Goal: Task Accomplishment & Management: Manage account settings

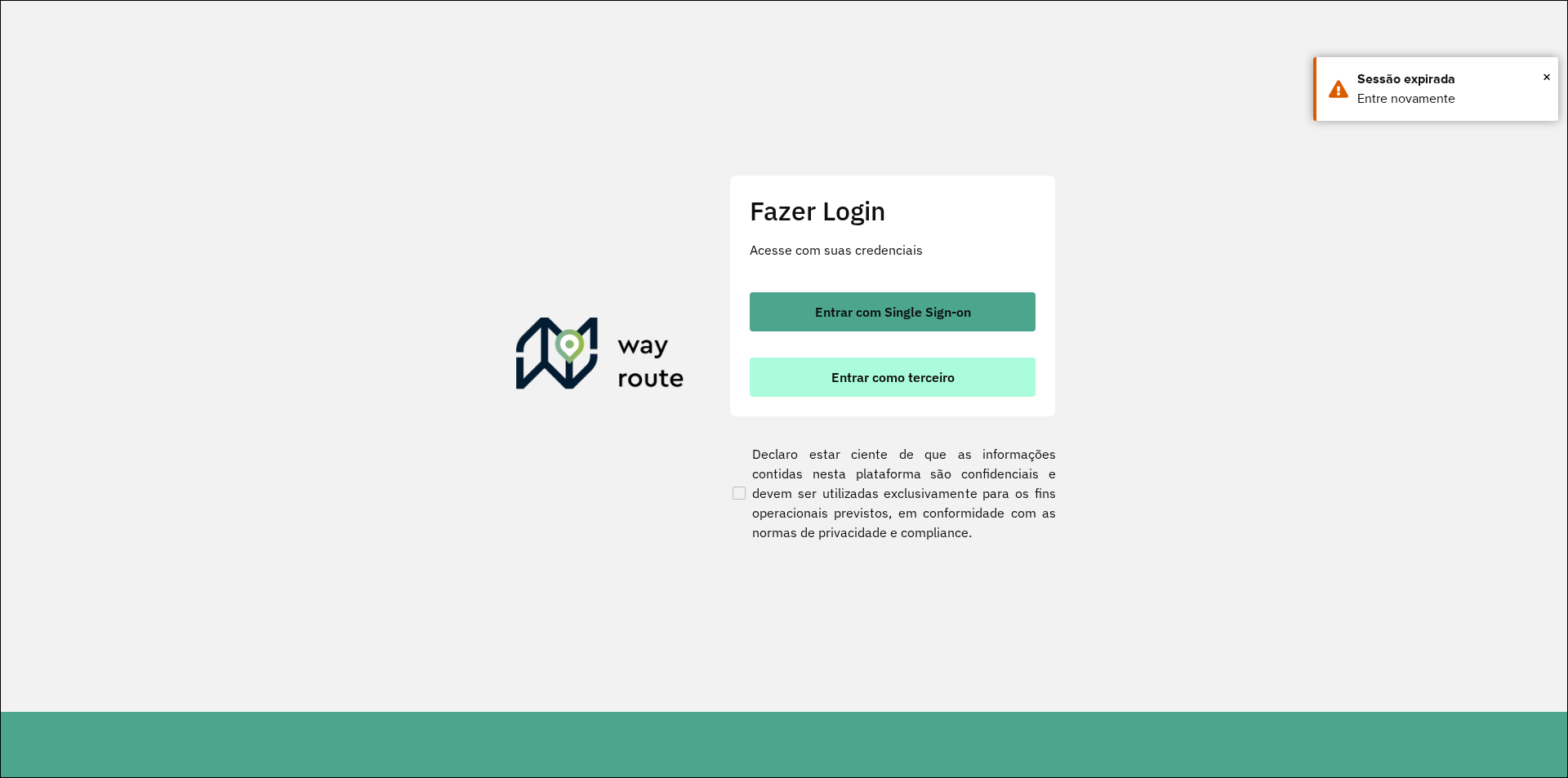
click at [884, 379] on span "Entrar como terceiro" at bounding box center [893, 377] width 123 height 13
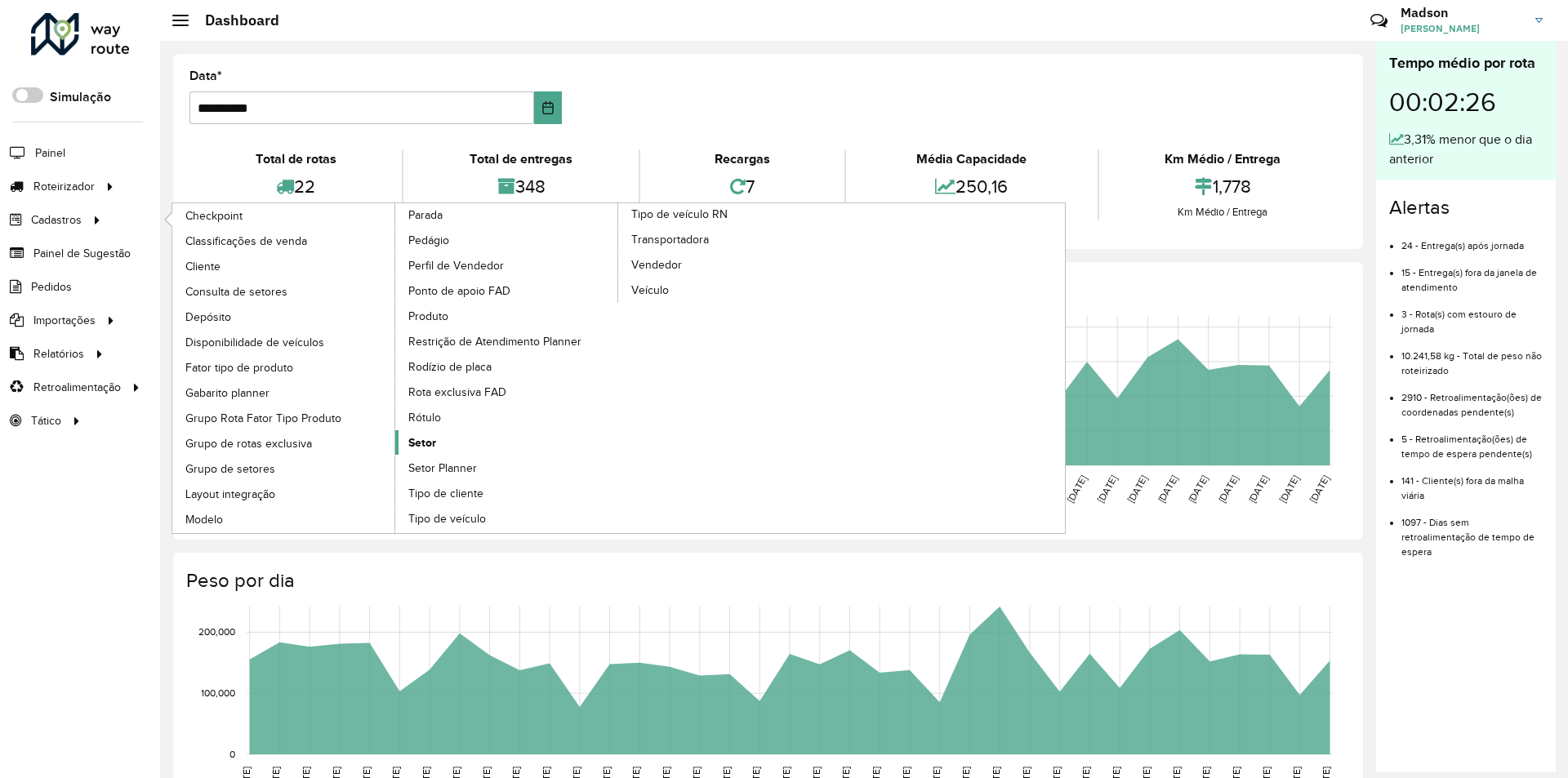
click at [433, 439] on span "Setor" at bounding box center [422, 443] width 28 height 18
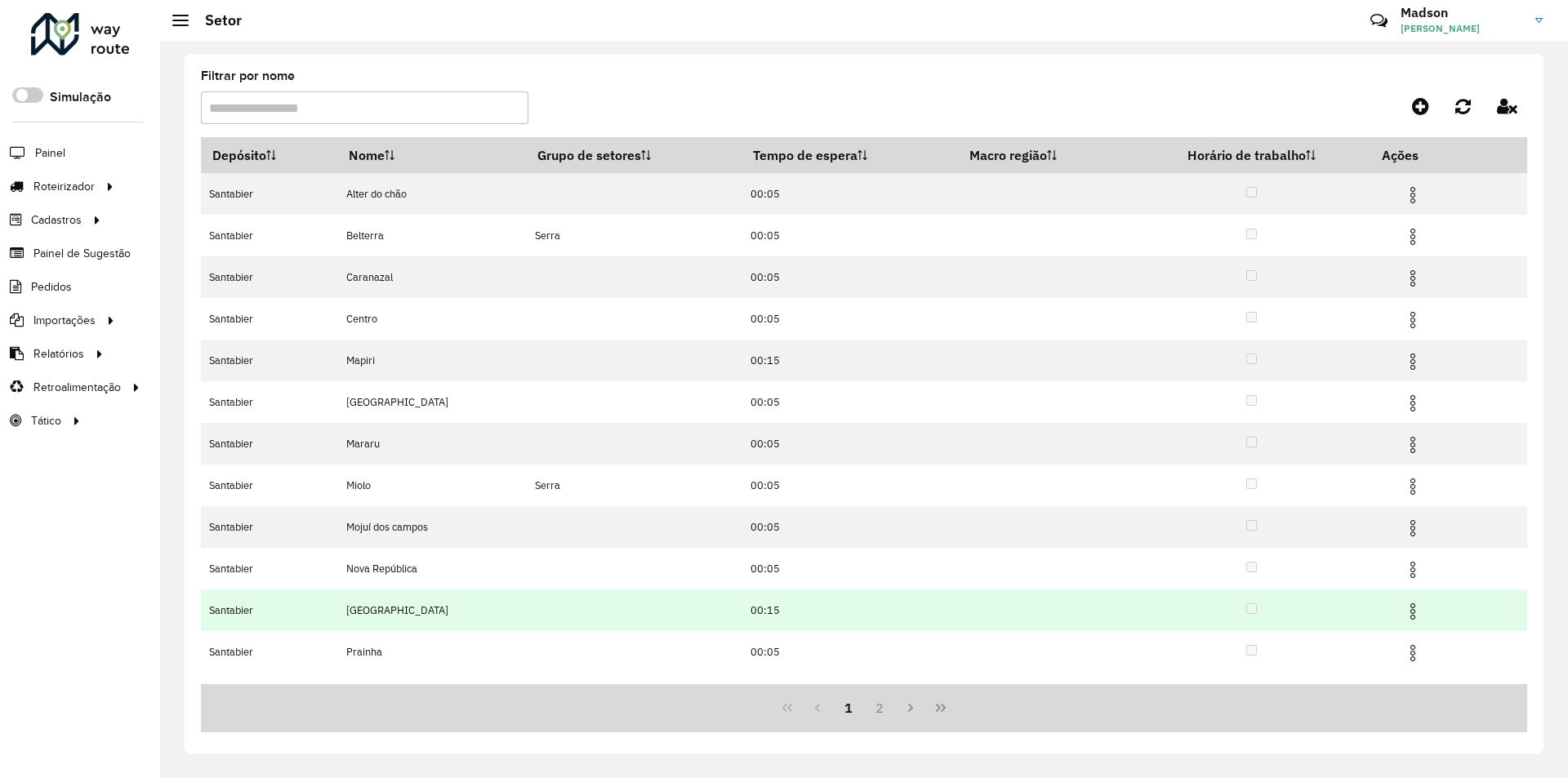
click at [1413, 608] on img at bounding box center [1412, 611] width 19 height 19
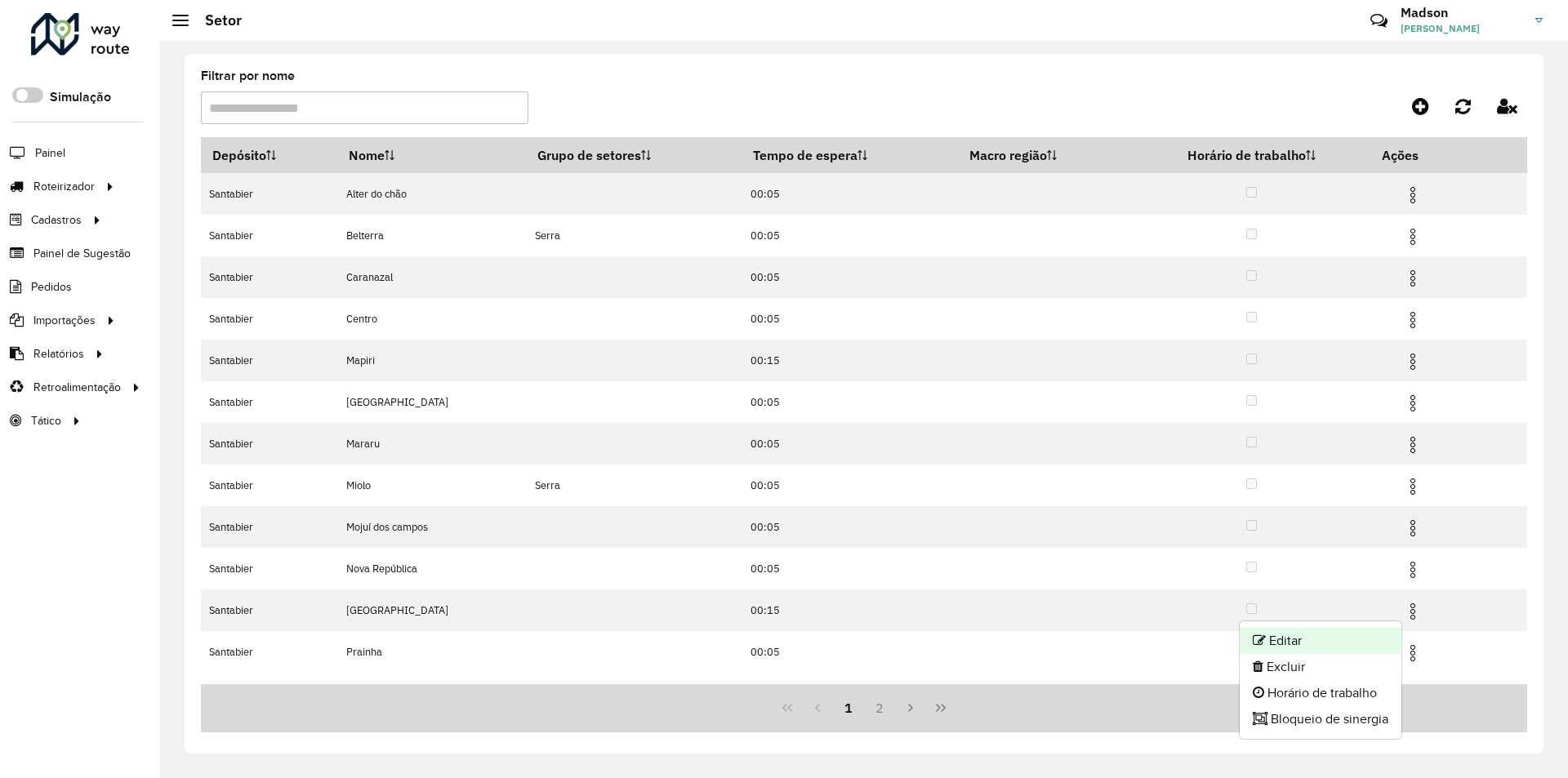
click at [1296, 642] on li "Editar" at bounding box center [1321, 641] width 162 height 26
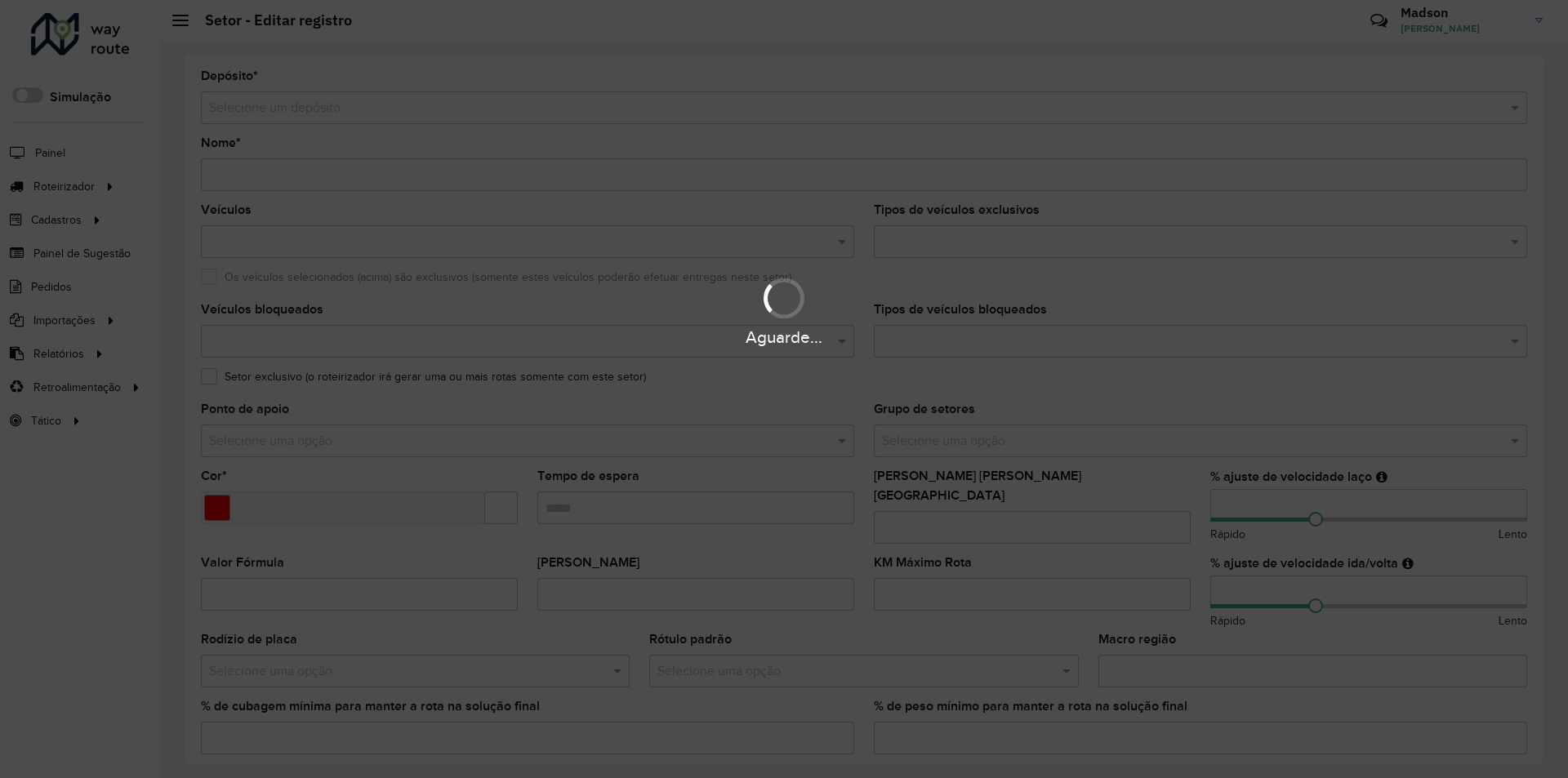
type input "*****"
type input "*******"
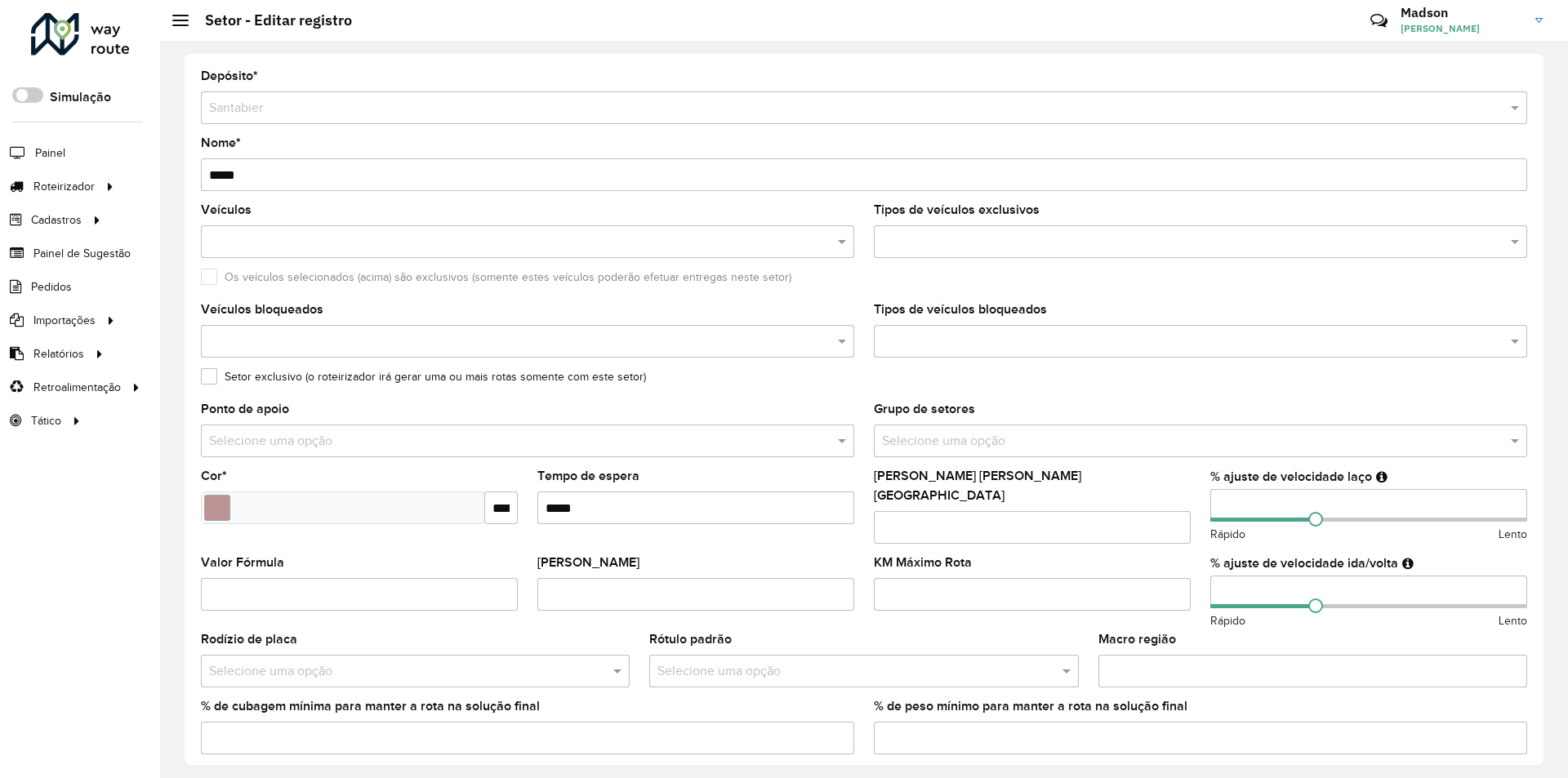
click at [590, 502] on input "Tempo de espera" at bounding box center [696, 508] width 317 height 32
click at [865, 507] on formly-field "Máximo dias em rota" at bounding box center [1032, 513] width 336 height 86
click at [837, 508] on input "Tempo de espera" at bounding box center [696, 508] width 317 height 32
click at [725, 469] on formly-field "Ponto de apoio Selecione uma opção" at bounding box center [527, 437] width 673 height 67
click at [591, 510] on input "Tempo de espera" at bounding box center [696, 508] width 317 height 32
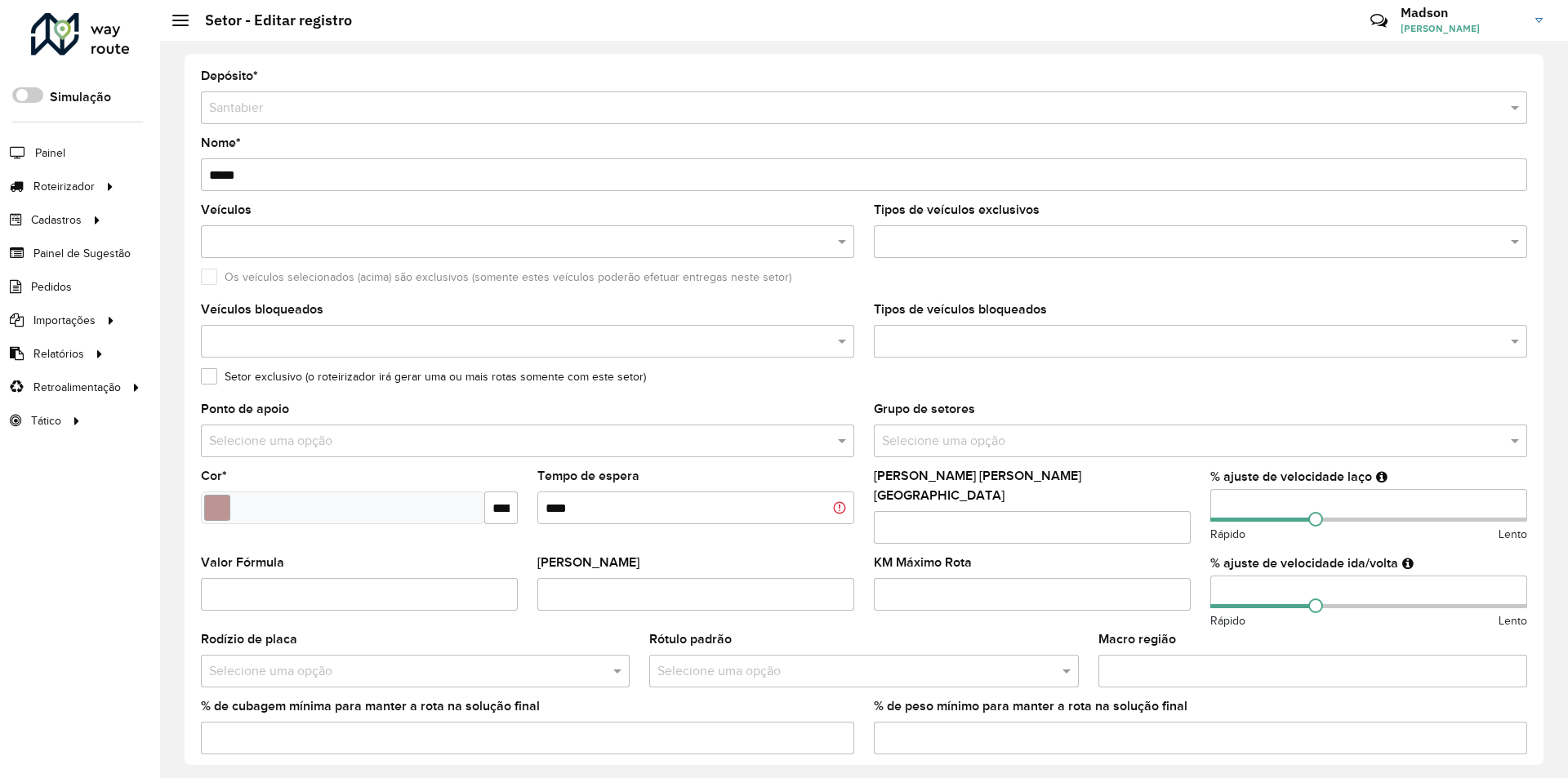
click at [731, 470] on formly-field "Ponto de apoio Selecione uma opção" at bounding box center [527, 437] width 673 height 67
click at [809, 557] on div "Valor Máximo Rota" at bounding box center [696, 584] width 317 height 54
drag, startPoint x: 577, startPoint y: 508, endPoint x: 566, endPoint y: 508, distance: 11.0
click at [566, 508] on input "Tempo de espera" at bounding box center [696, 508] width 317 height 32
type input "*****"
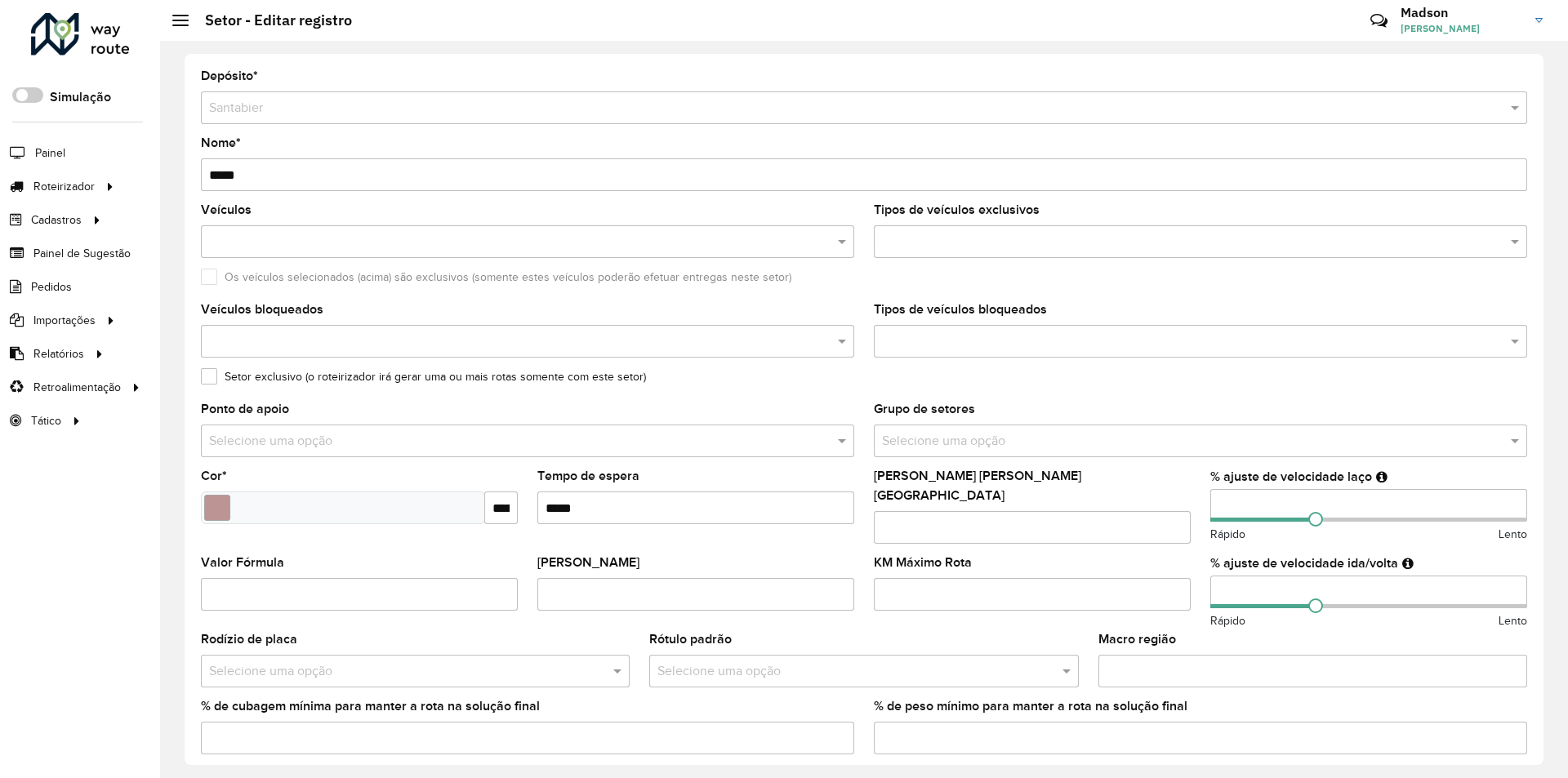
click at [789, 538] on formly-field "Tempo de espera" at bounding box center [696, 513] width 336 height 86
click at [860, 508] on formly-field "Tempo de espera" at bounding box center [696, 513] width 336 height 86
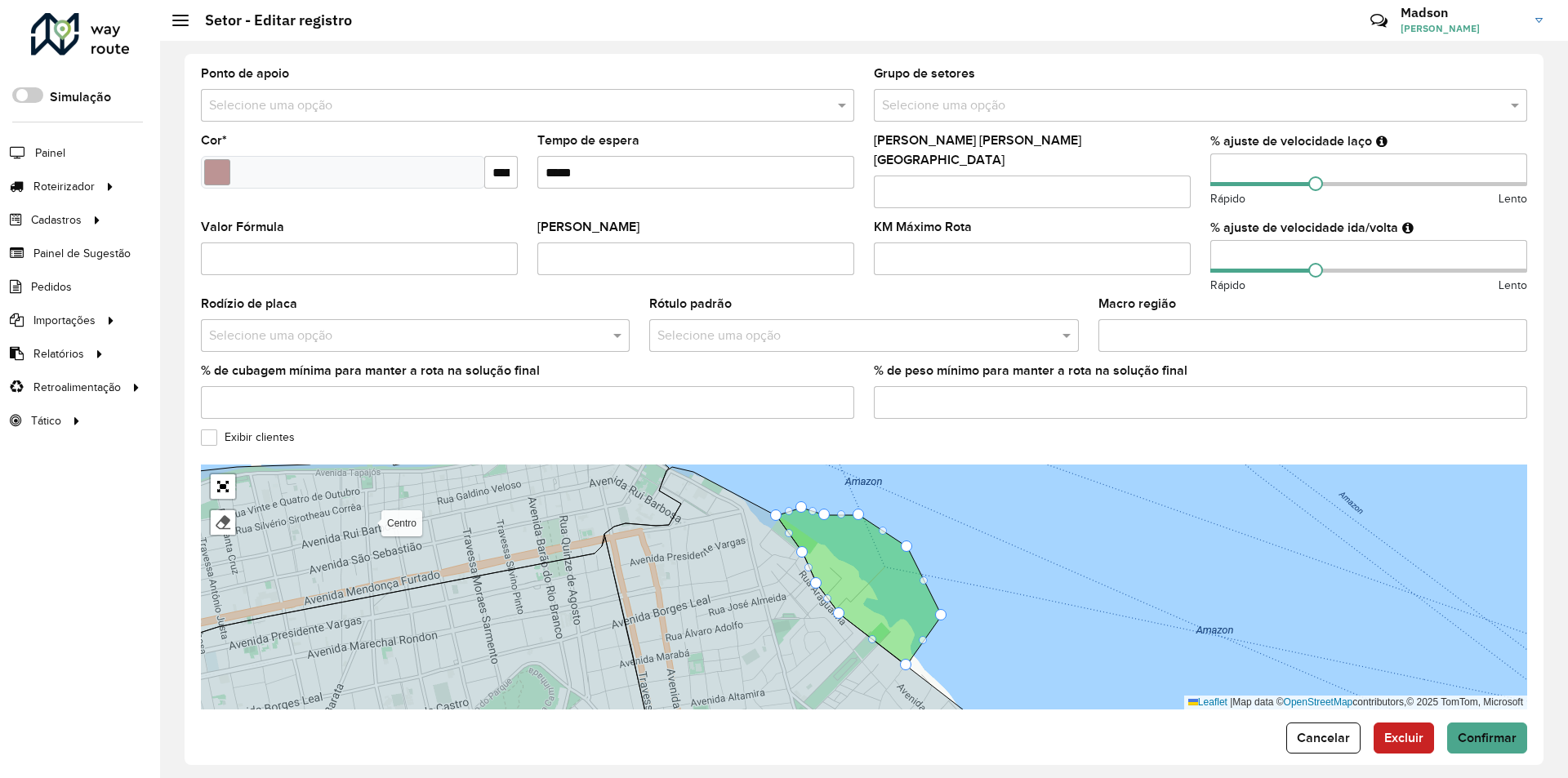
scroll to position [343, 0]
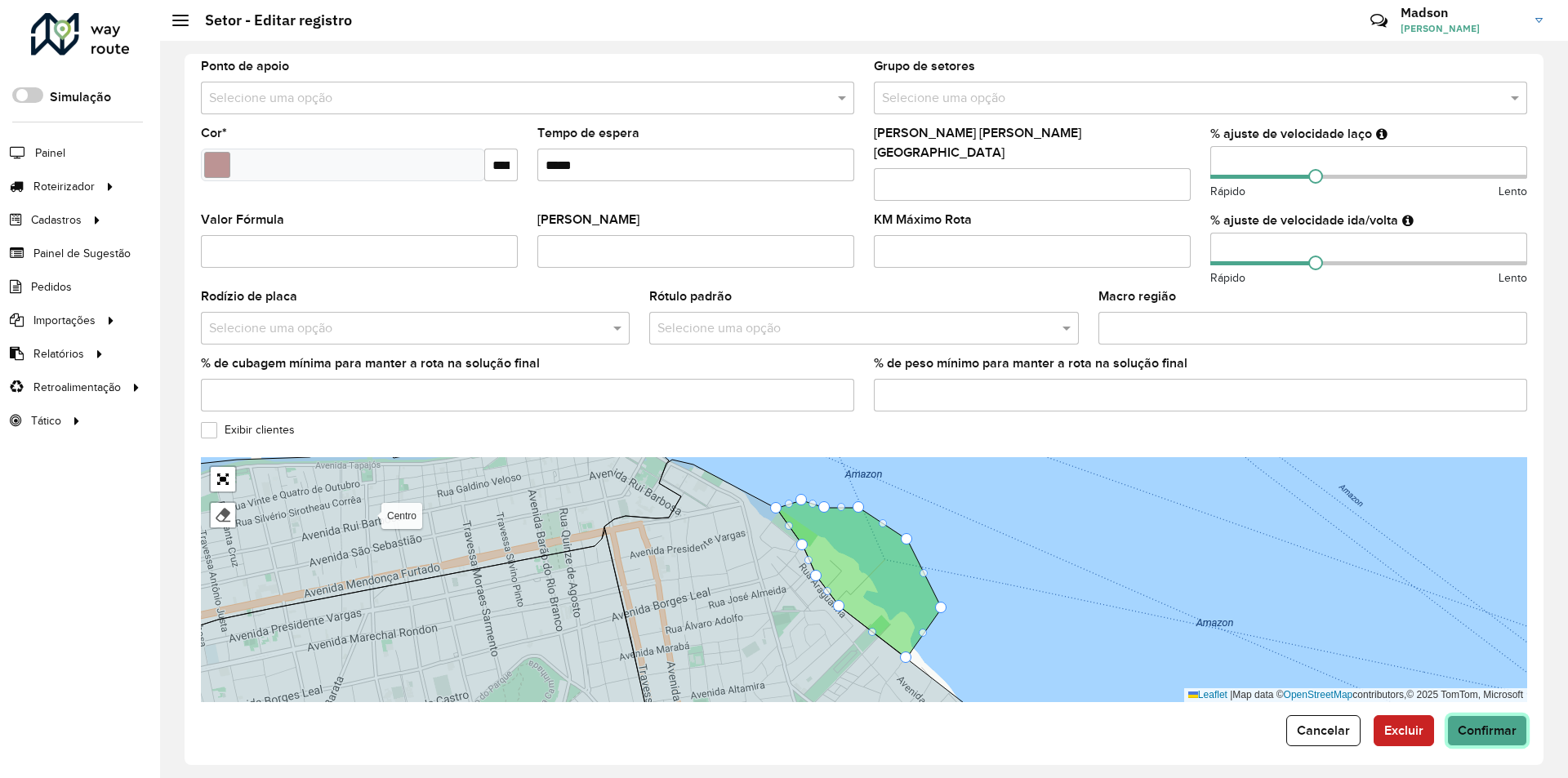
click at [1494, 716] on button "Confirmar" at bounding box center [1487, 732] width 80 height 31
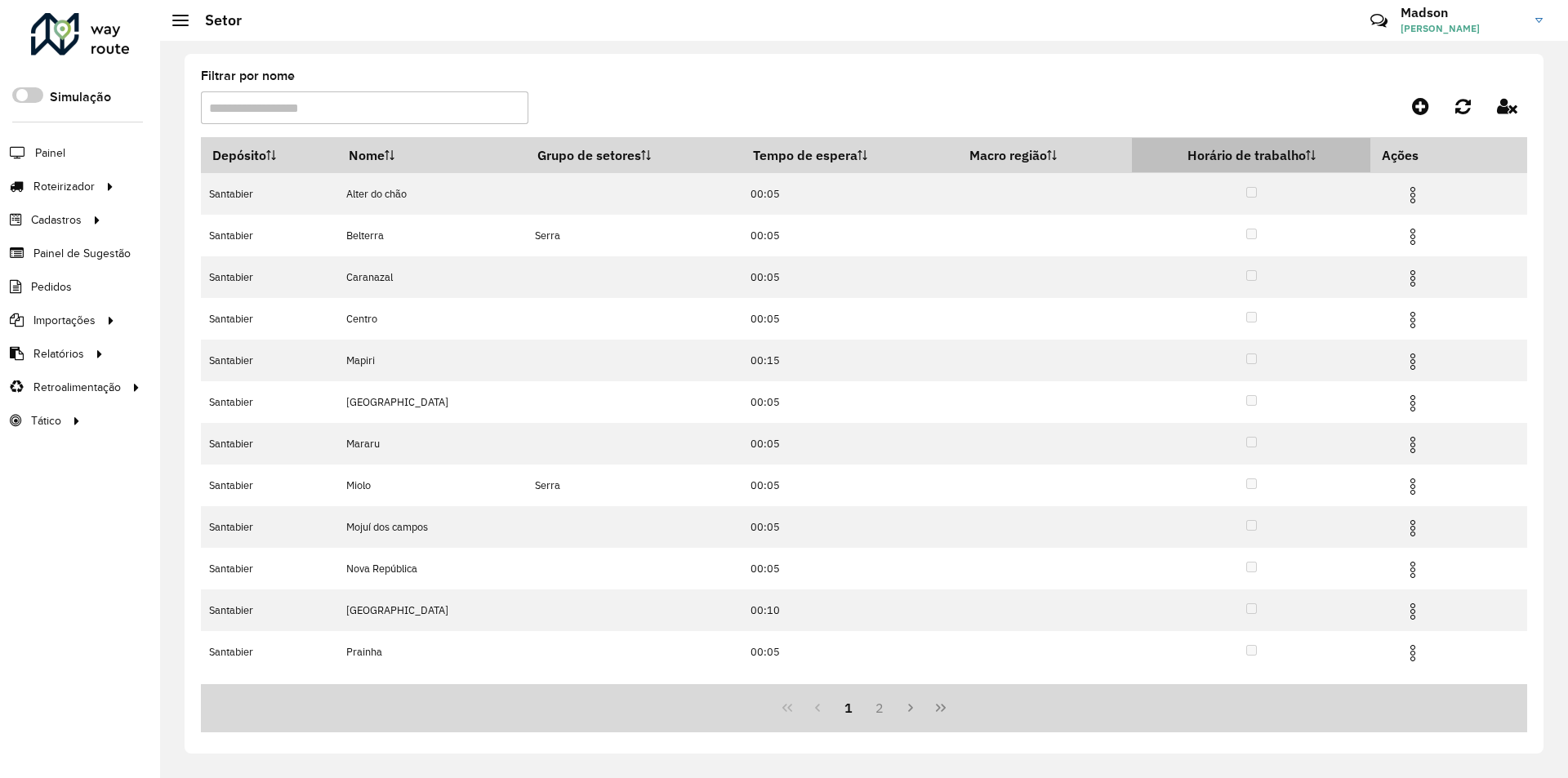
click at [1285, 159] on th "Horário de trabalho" at bounding box center [1251, 156] width 239 height 35
click at [1271, 152] on th "Horário de trabalho" at bounding box center [1251, 156] width 239 height 35
click at [1421, 102] on icon at bounding box center [1421, 106] width 18 height 19
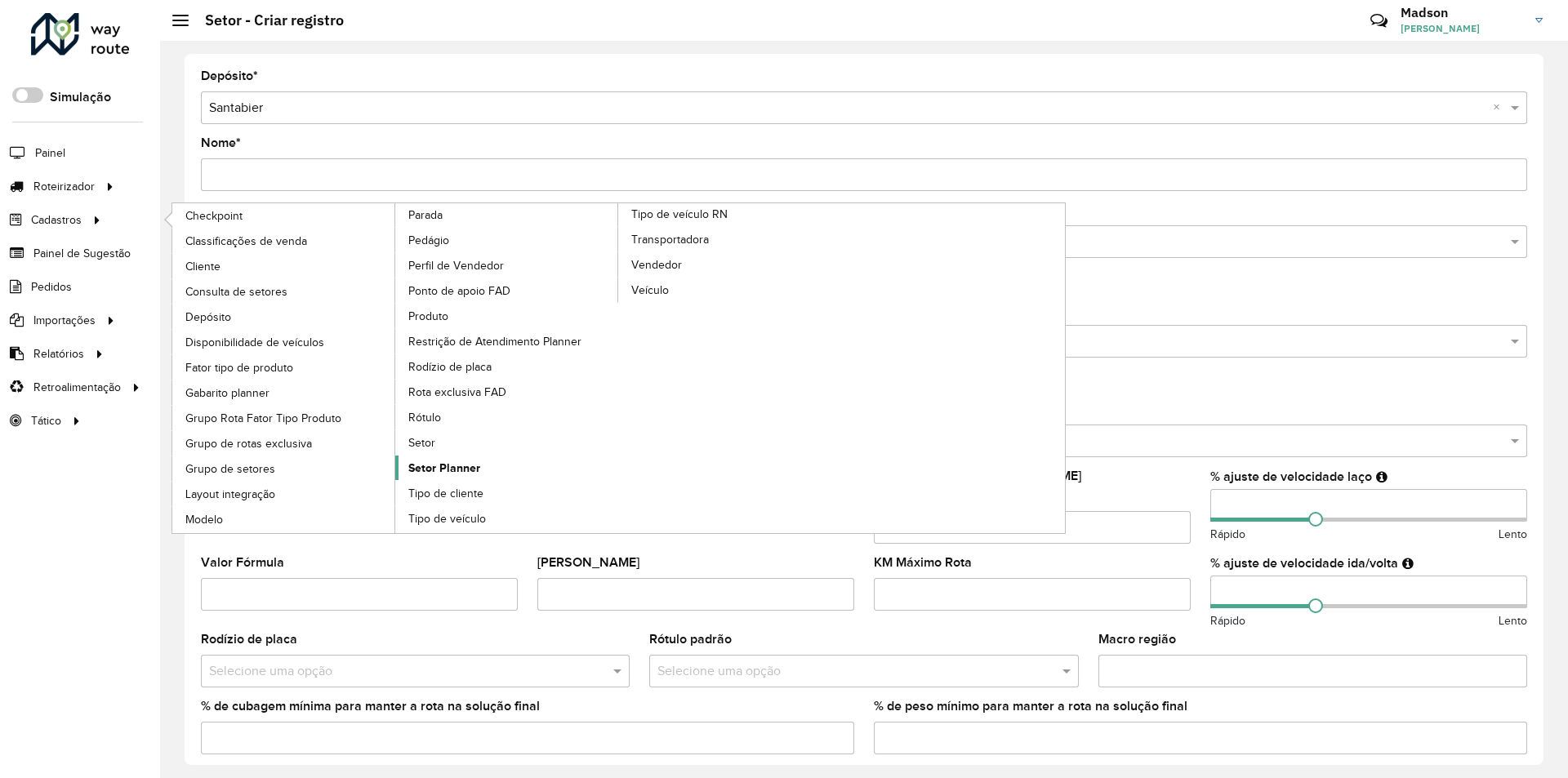
click at [436, 464] on span "Setor Planner" at bounding box center [445, 468] width 72 height 18
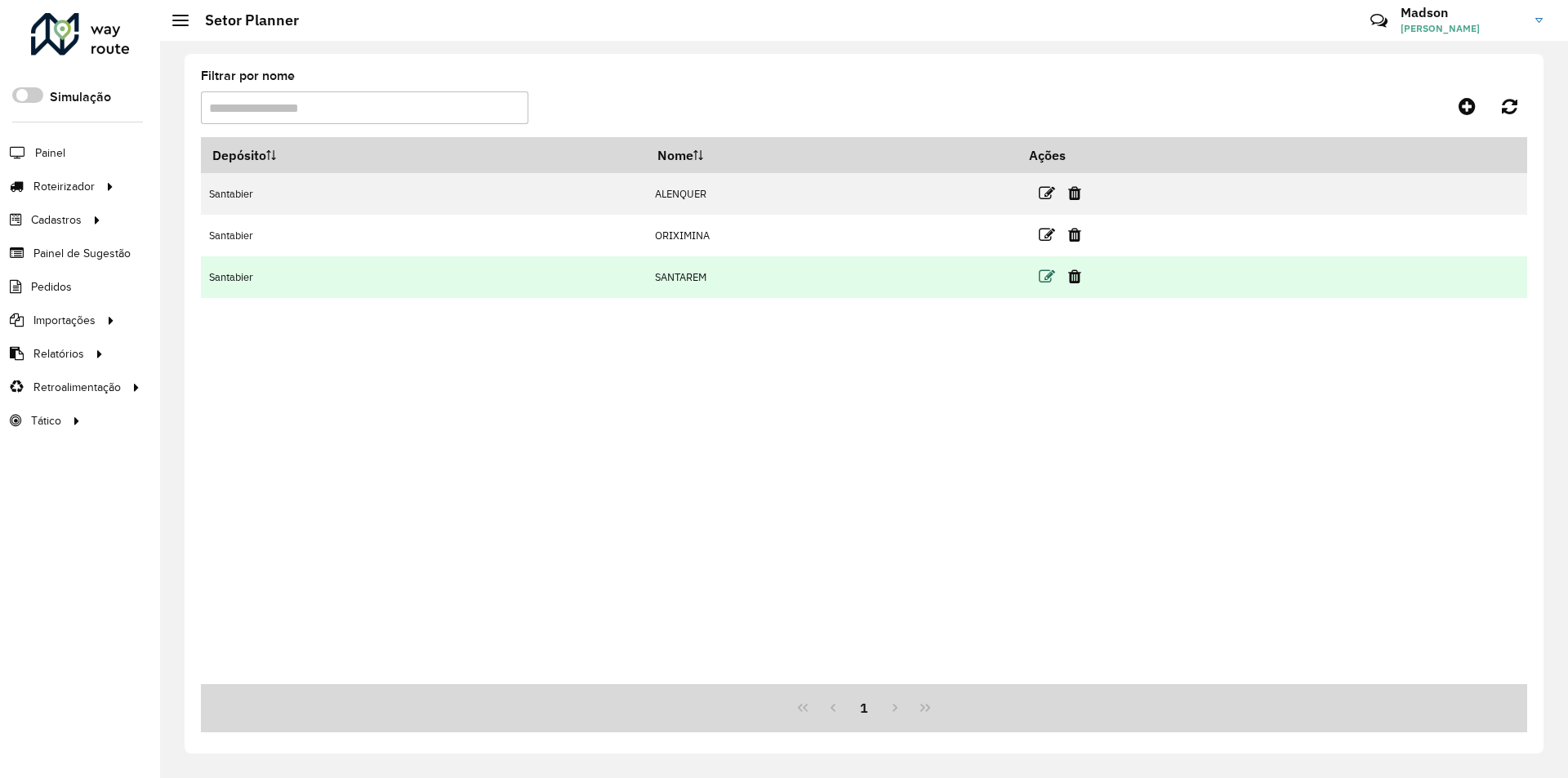
click at [1055, 275] on icon at bounding box center [1047, 277] width 17 height 17
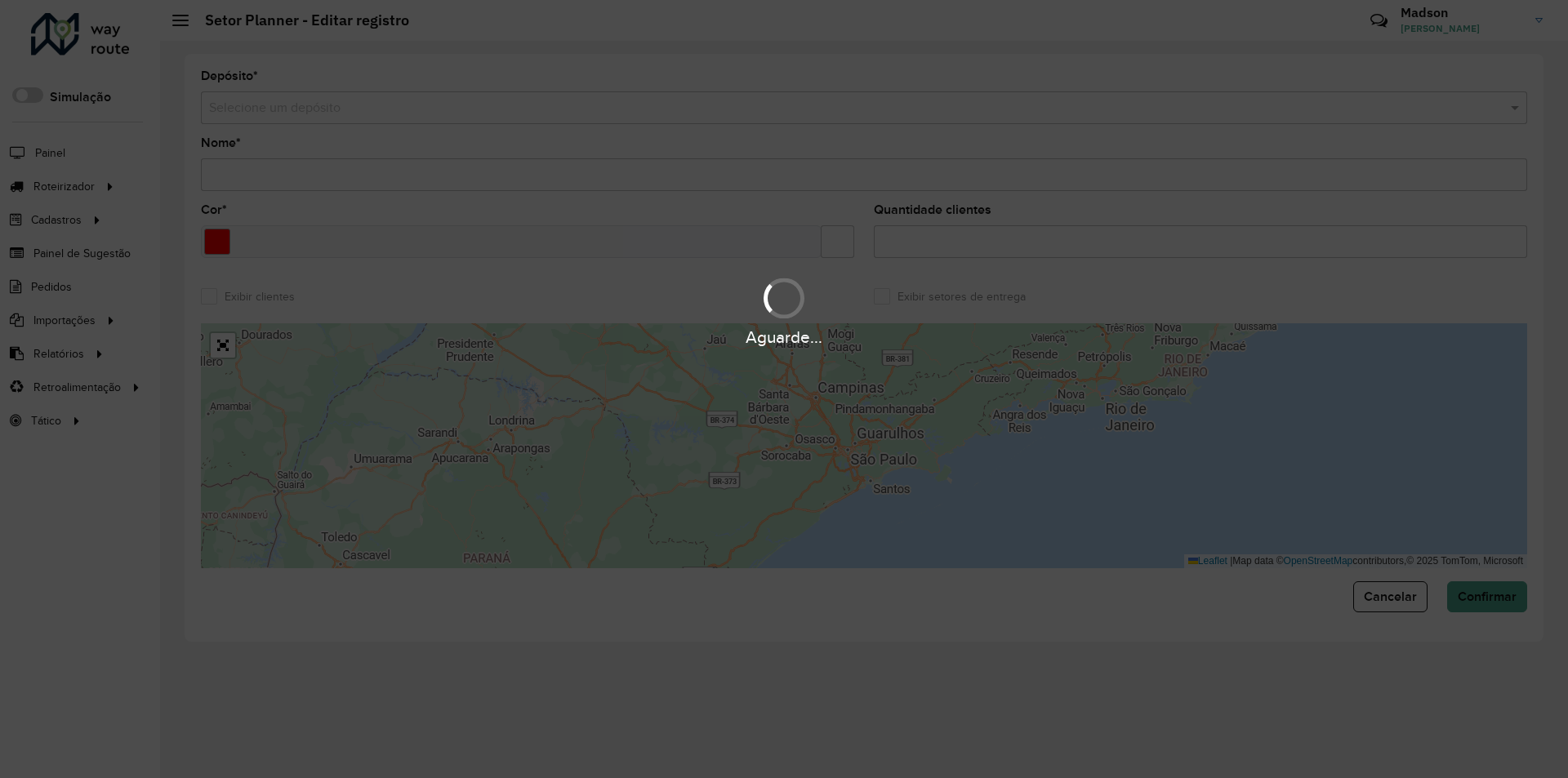
type input "********"
type input "*******"
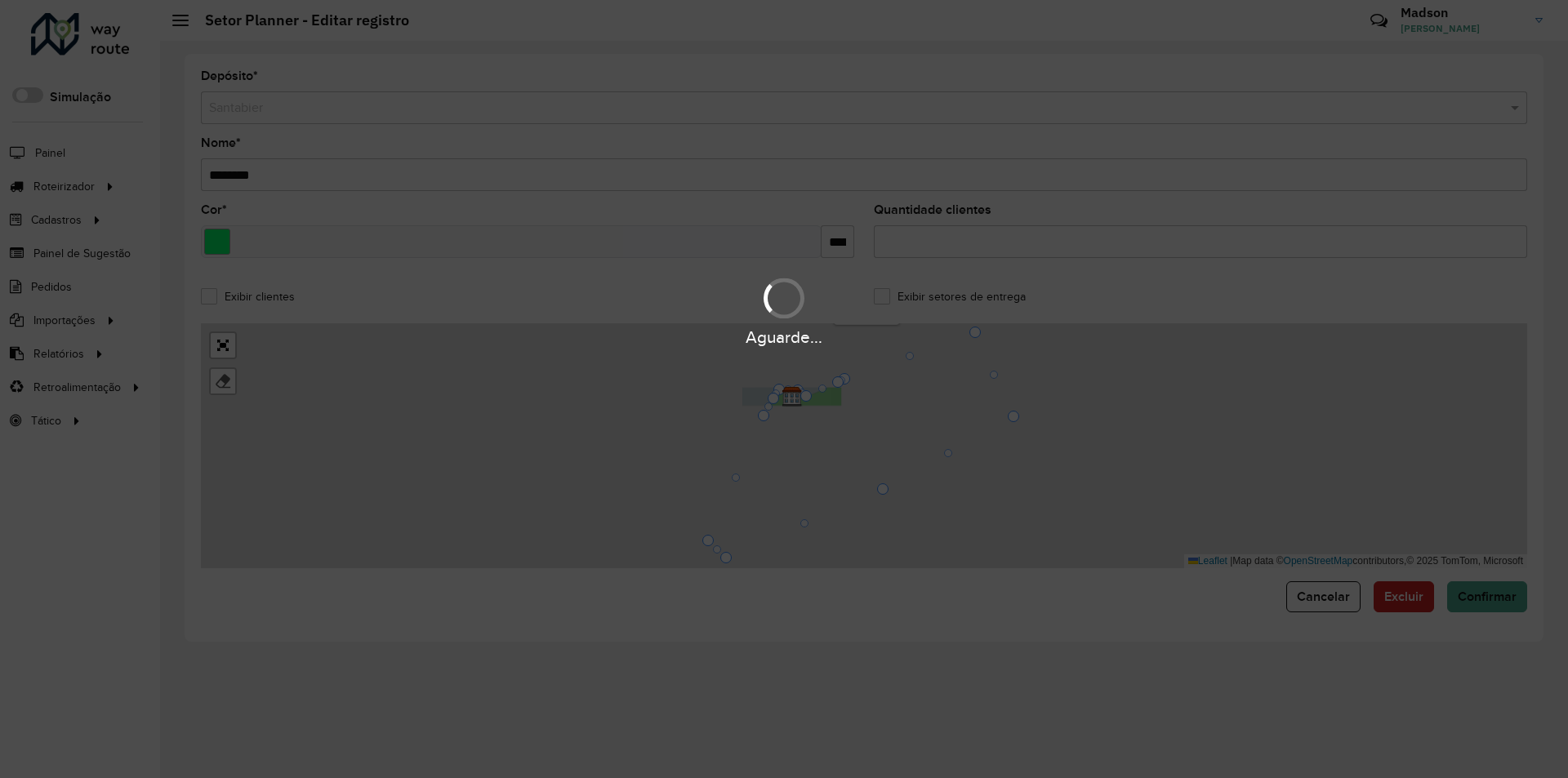
type input "*****"
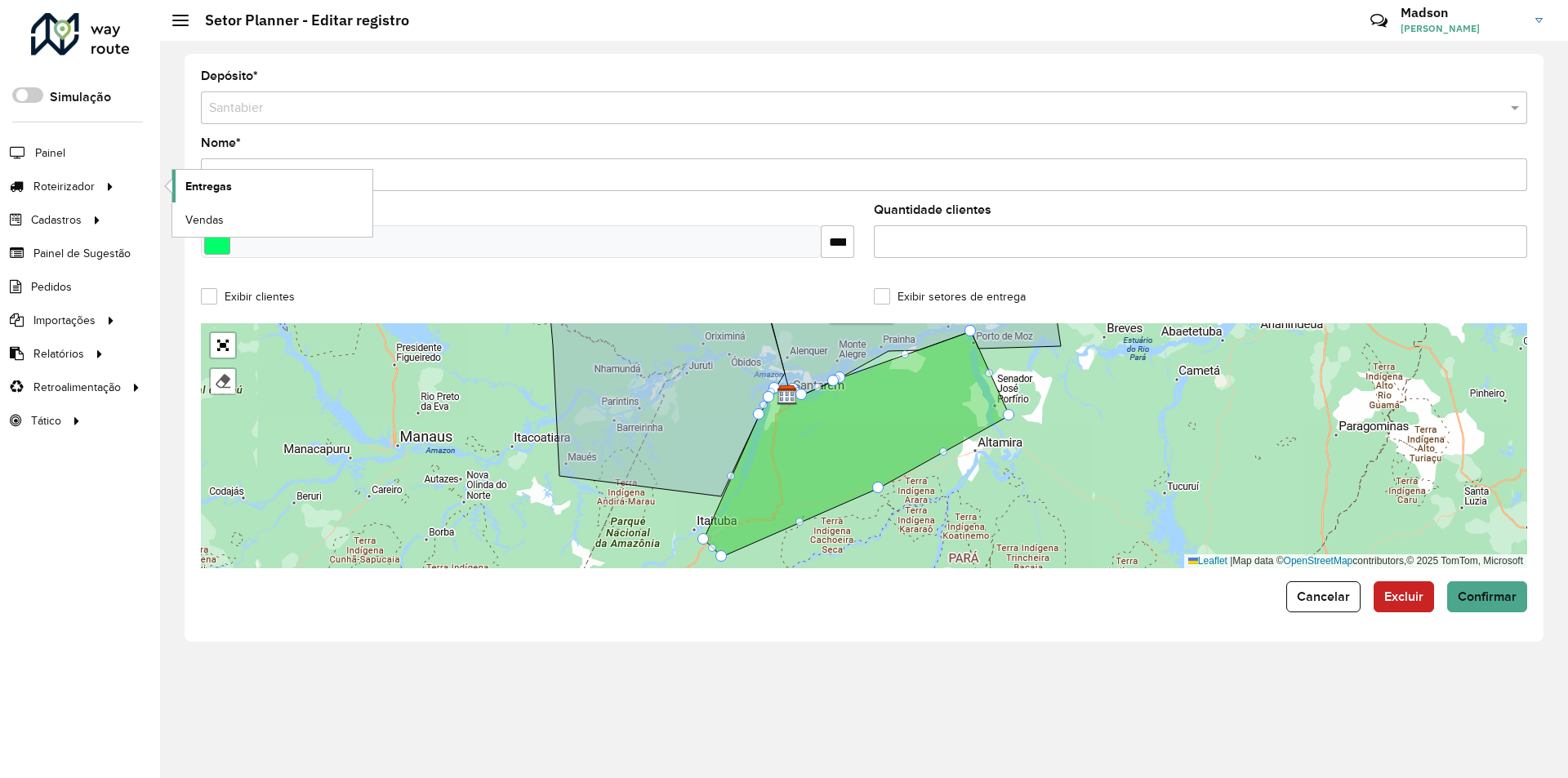
click at [228, 182] on span "Entregas" at bounding box center [208, 186] width 46 height 18
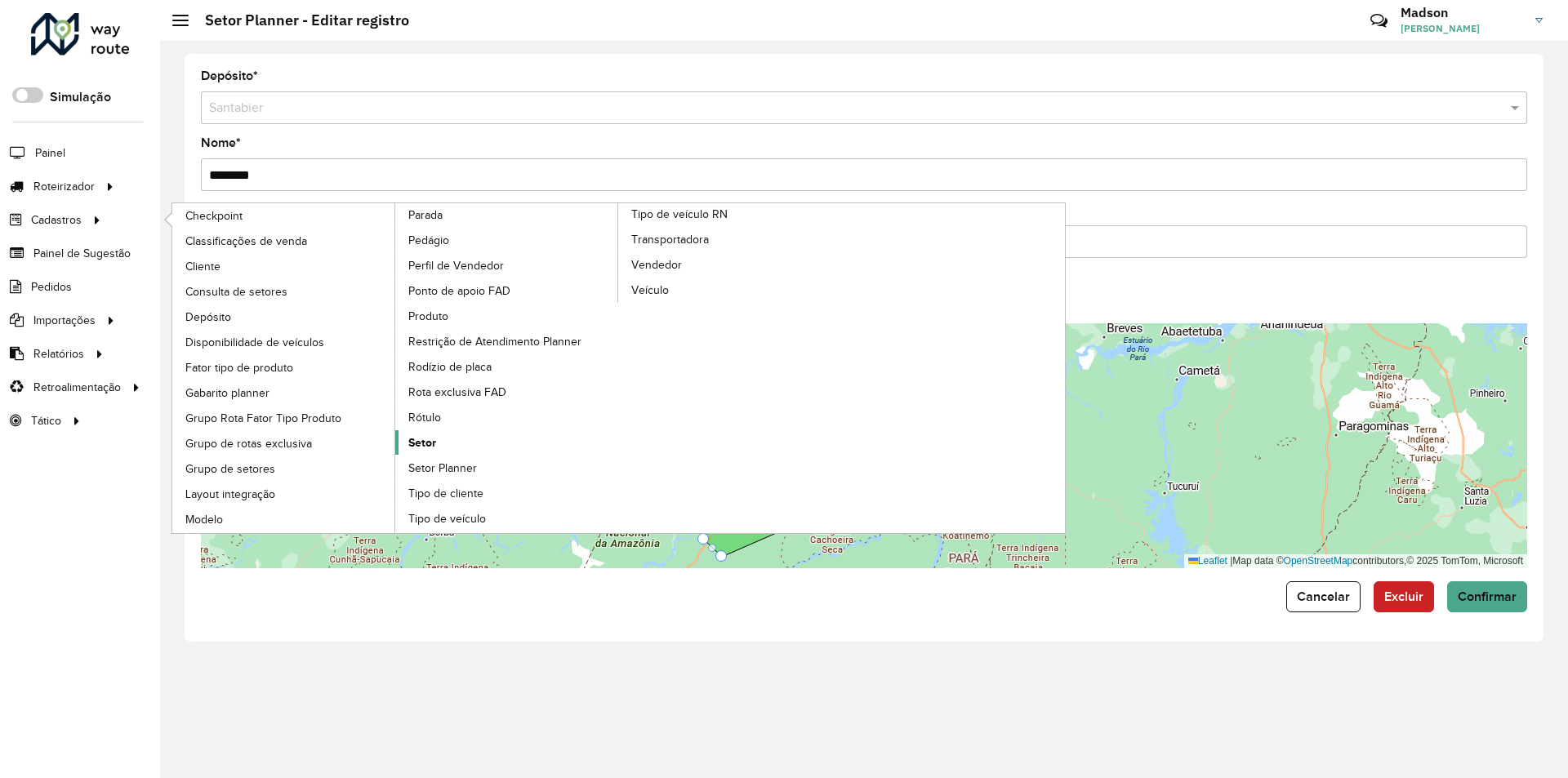
click at [424, 444] on span "Setor" at bounding box center [422, 443] width 28 height 18
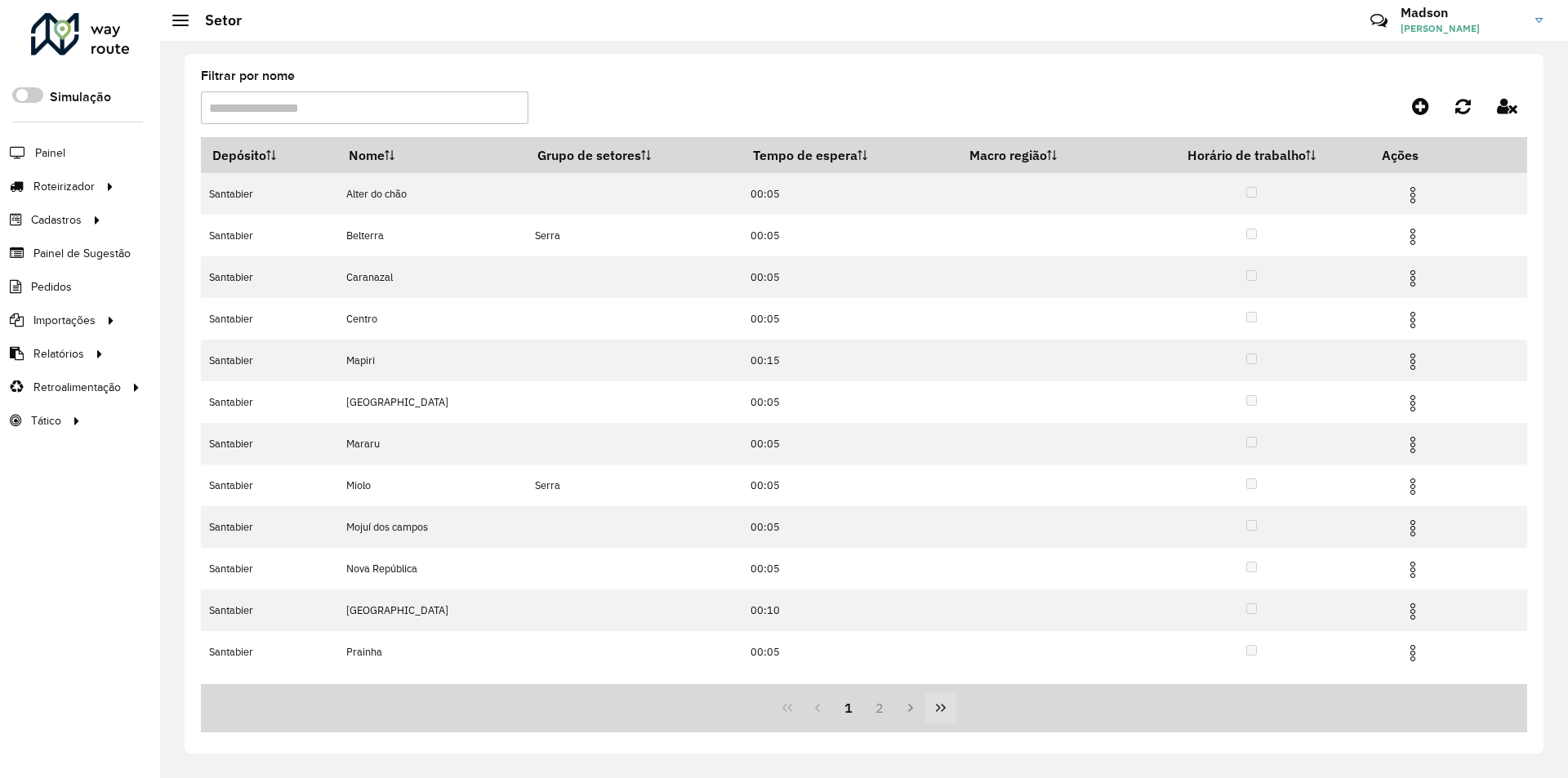
click at [944, 709] on icon "Last Page" at bounding box center [941, 708] width 10 height 8
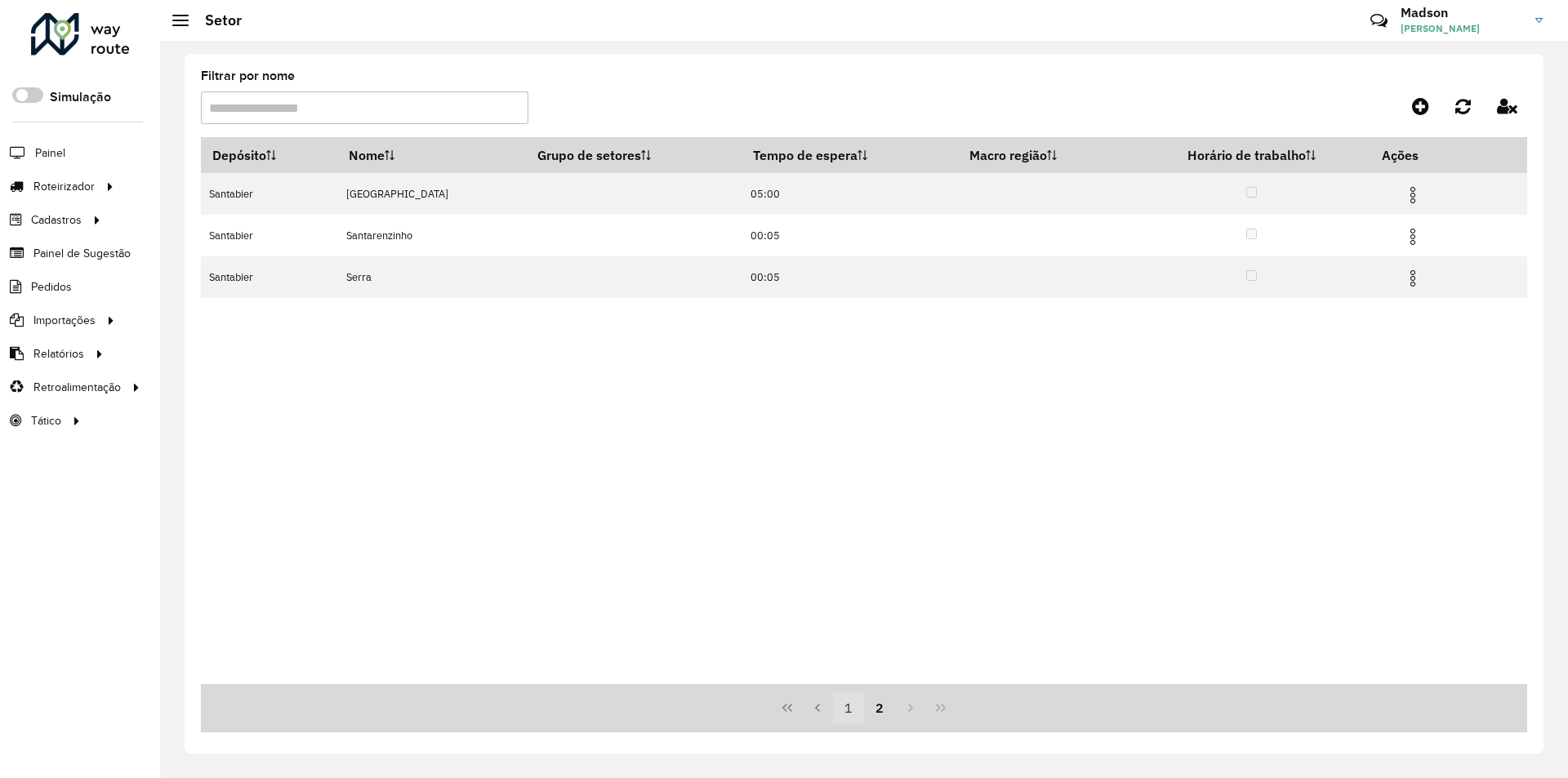
click at [849, 706] on button "1" at bounding box center [848, 709] width 31 height 31
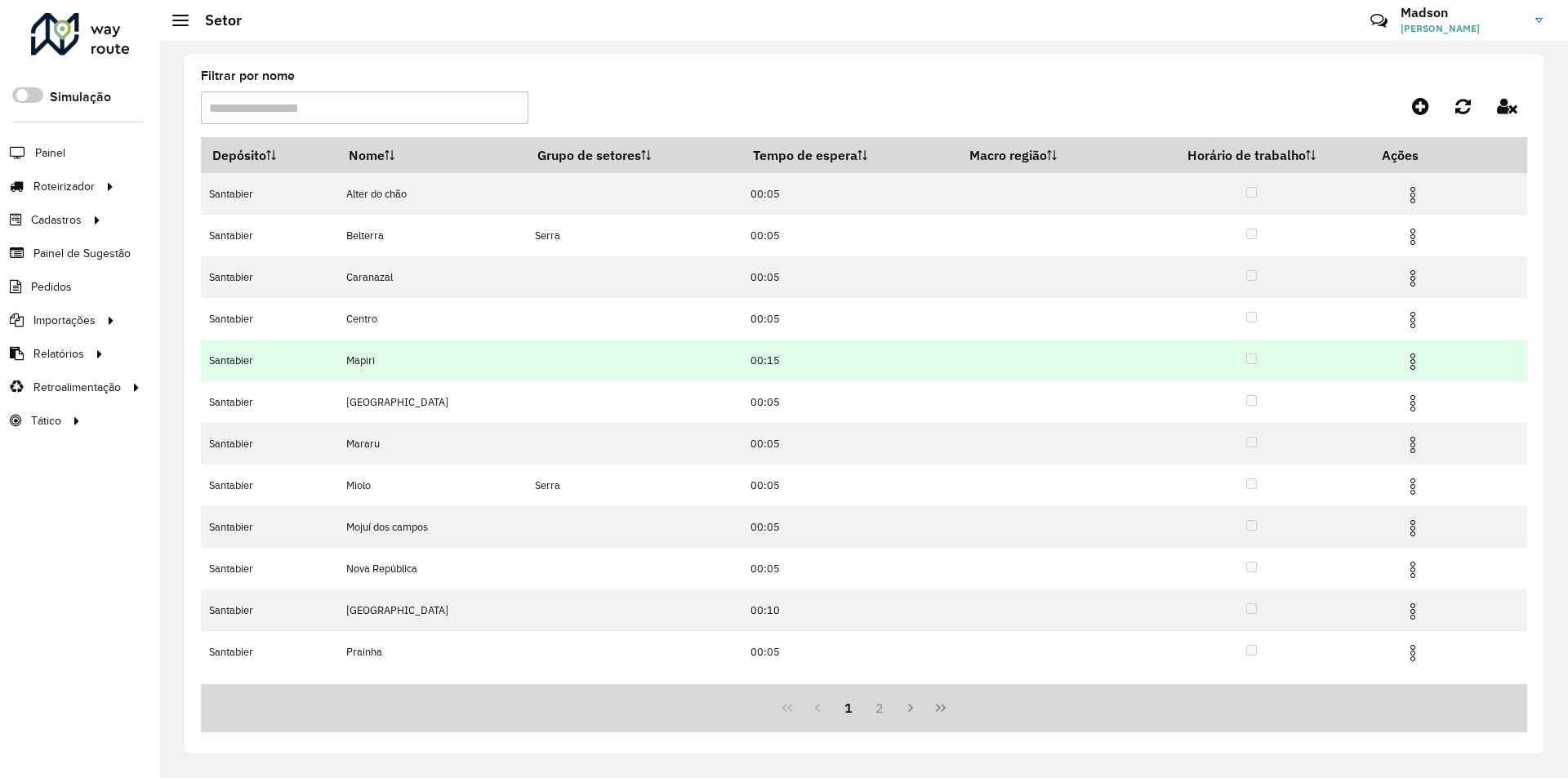
click at [1412, 358] on img at bounding box center [1412, 361] width 19 height 19
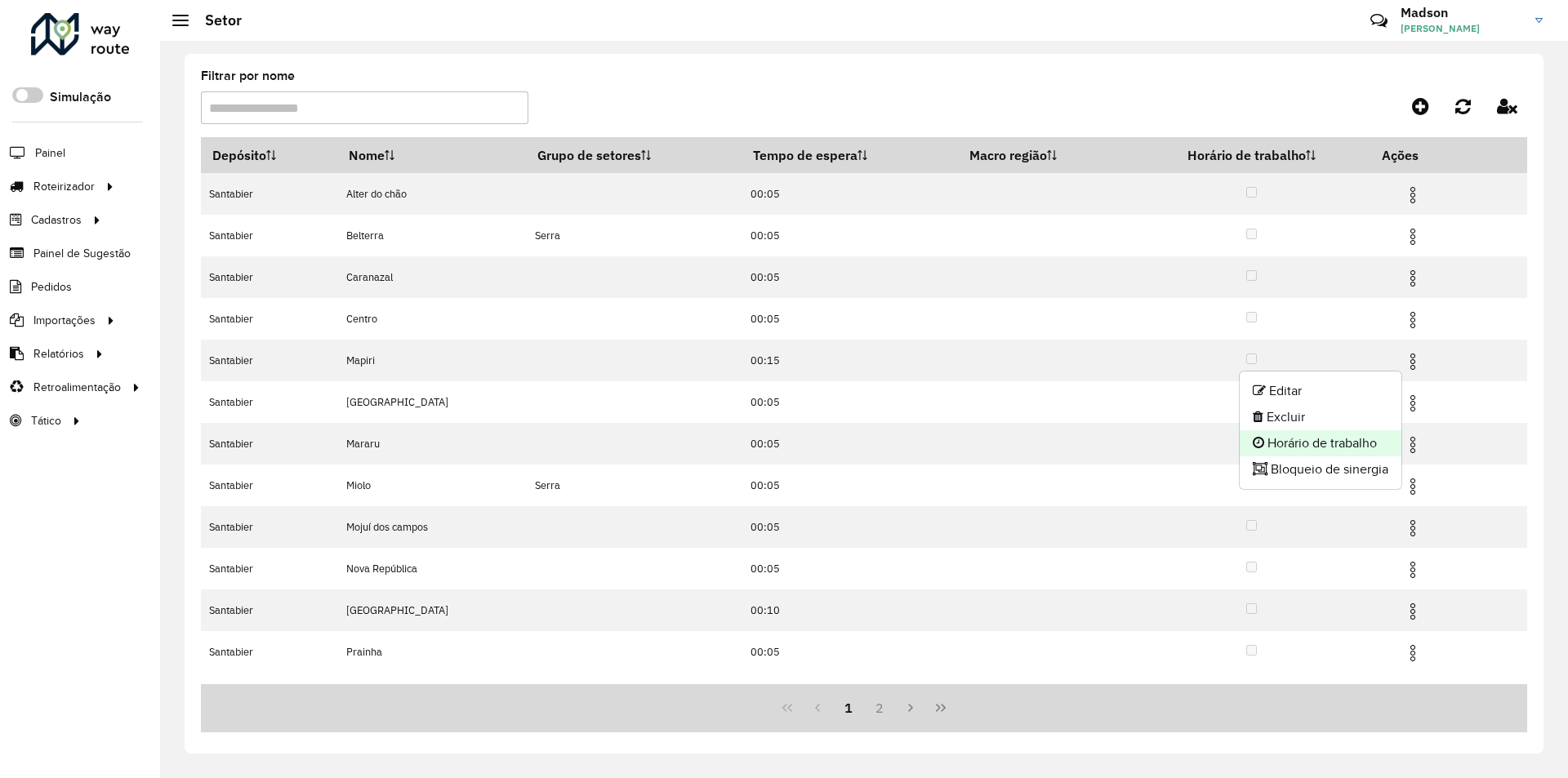
click at [1300, 443] on li "Horário de trabalho" at bounding box center [1321, 444] width 162 height 26
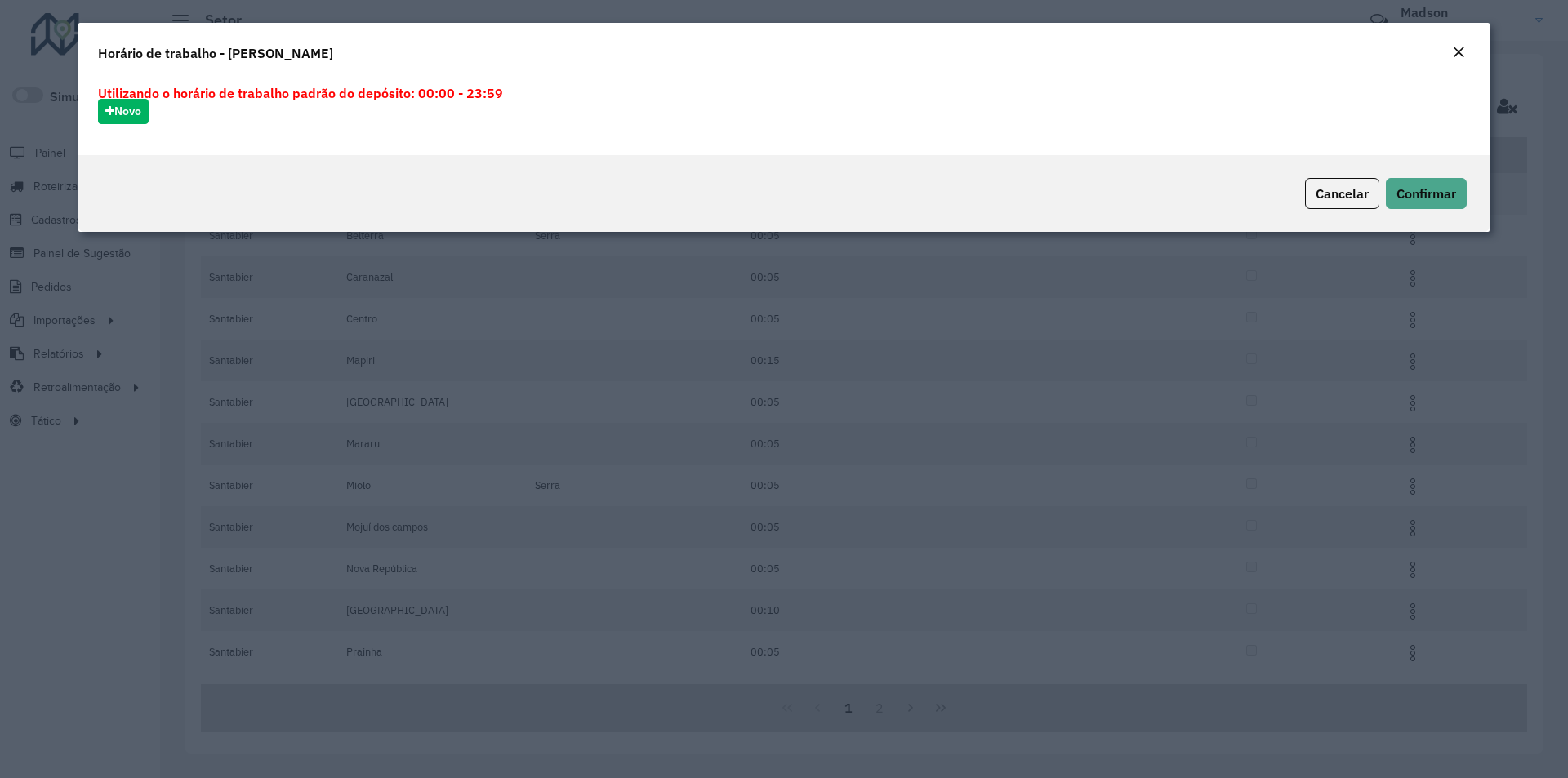
click at [1456, 50] on em "Close" at bounding box center [1459, 52] width 13 height 13
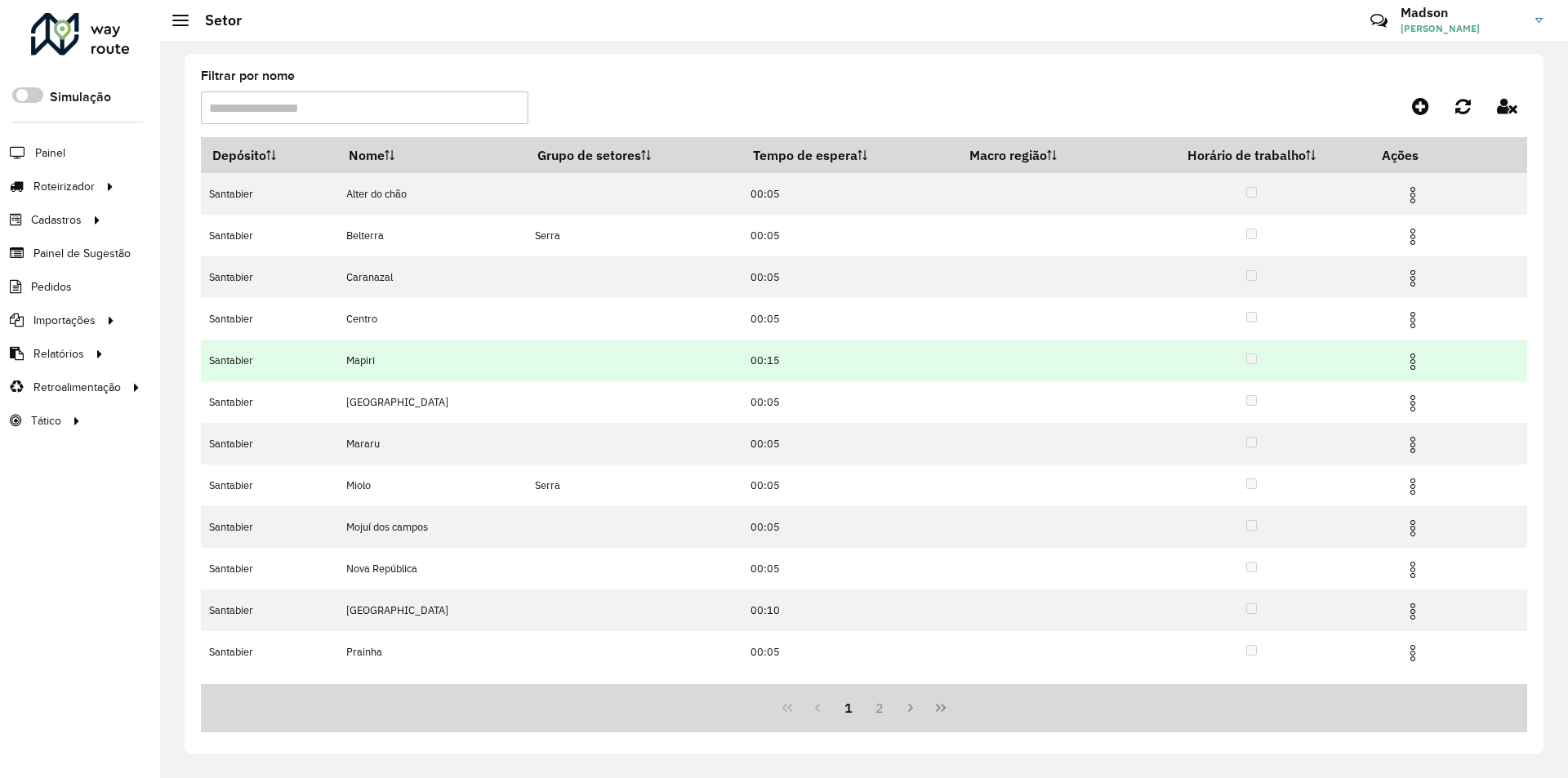
click at [1412, 358] on img at bounding box center [1412, 361] width 19 height 19
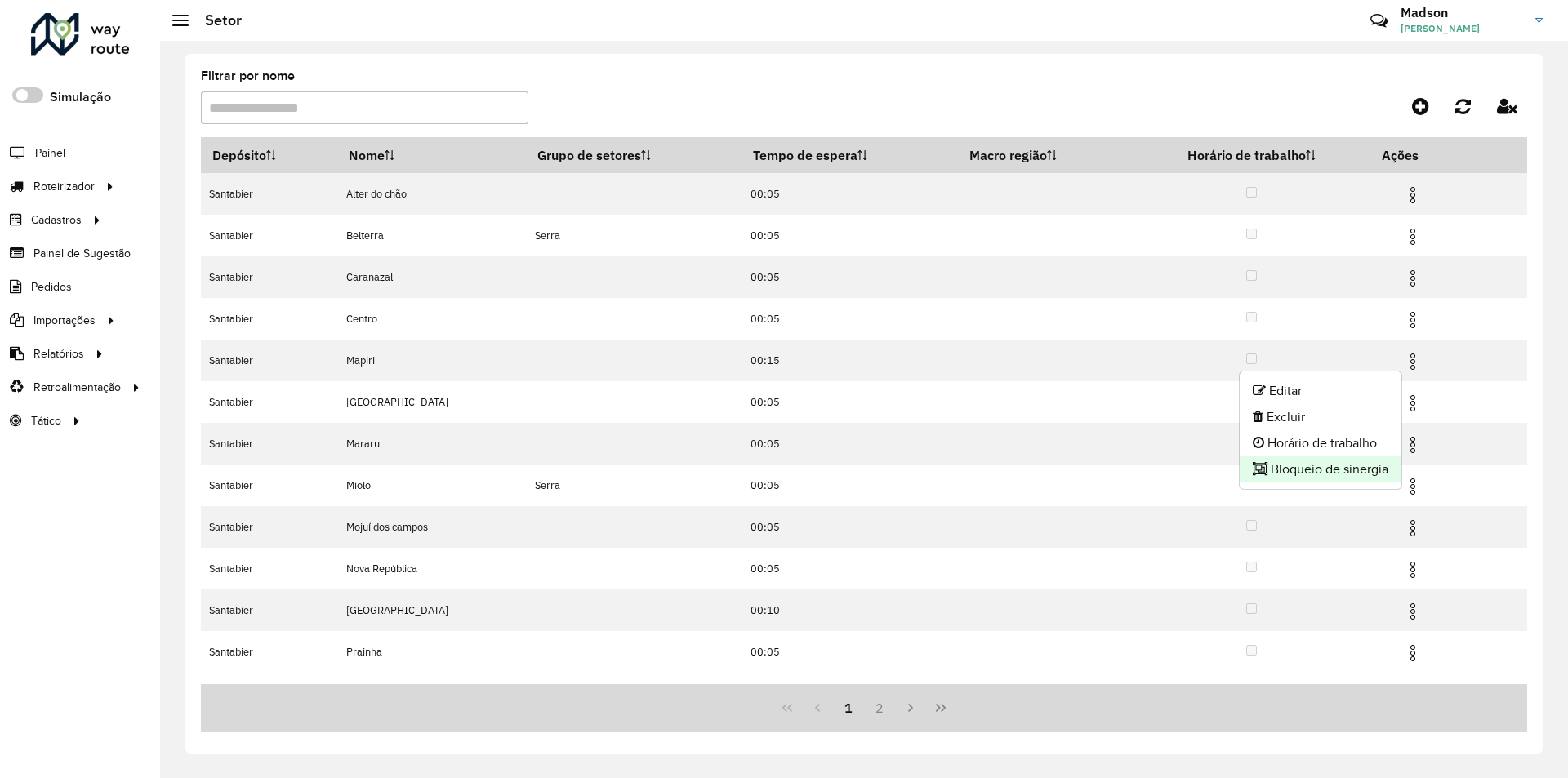
click at [1324, 465] on li "Bloqueio de sinergia" at bounding box center [1321, 470] width 162 height 26
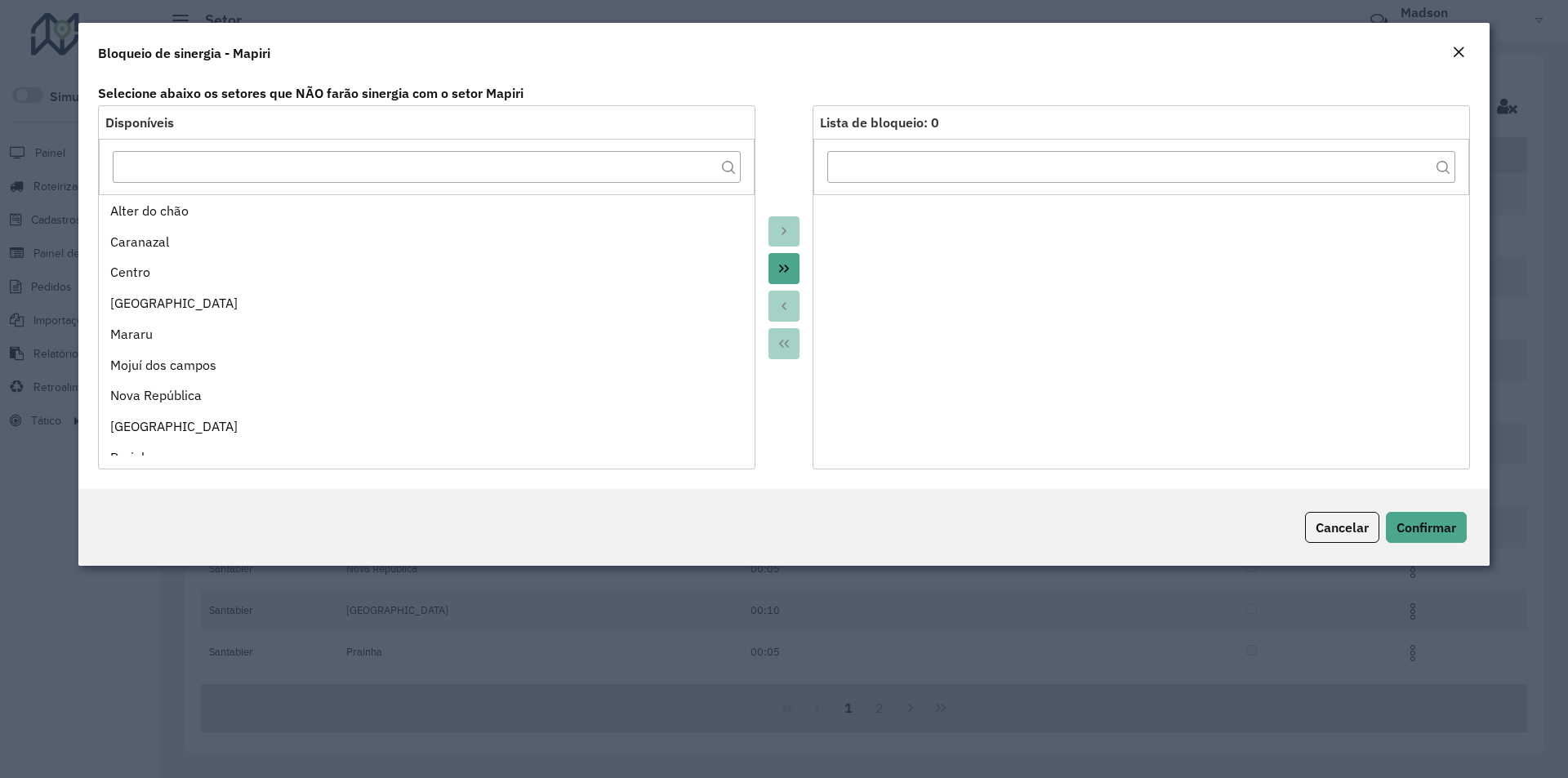
click at [1461, 48] on em "Close" at bounding box center [1459, 52] width 13 height 13
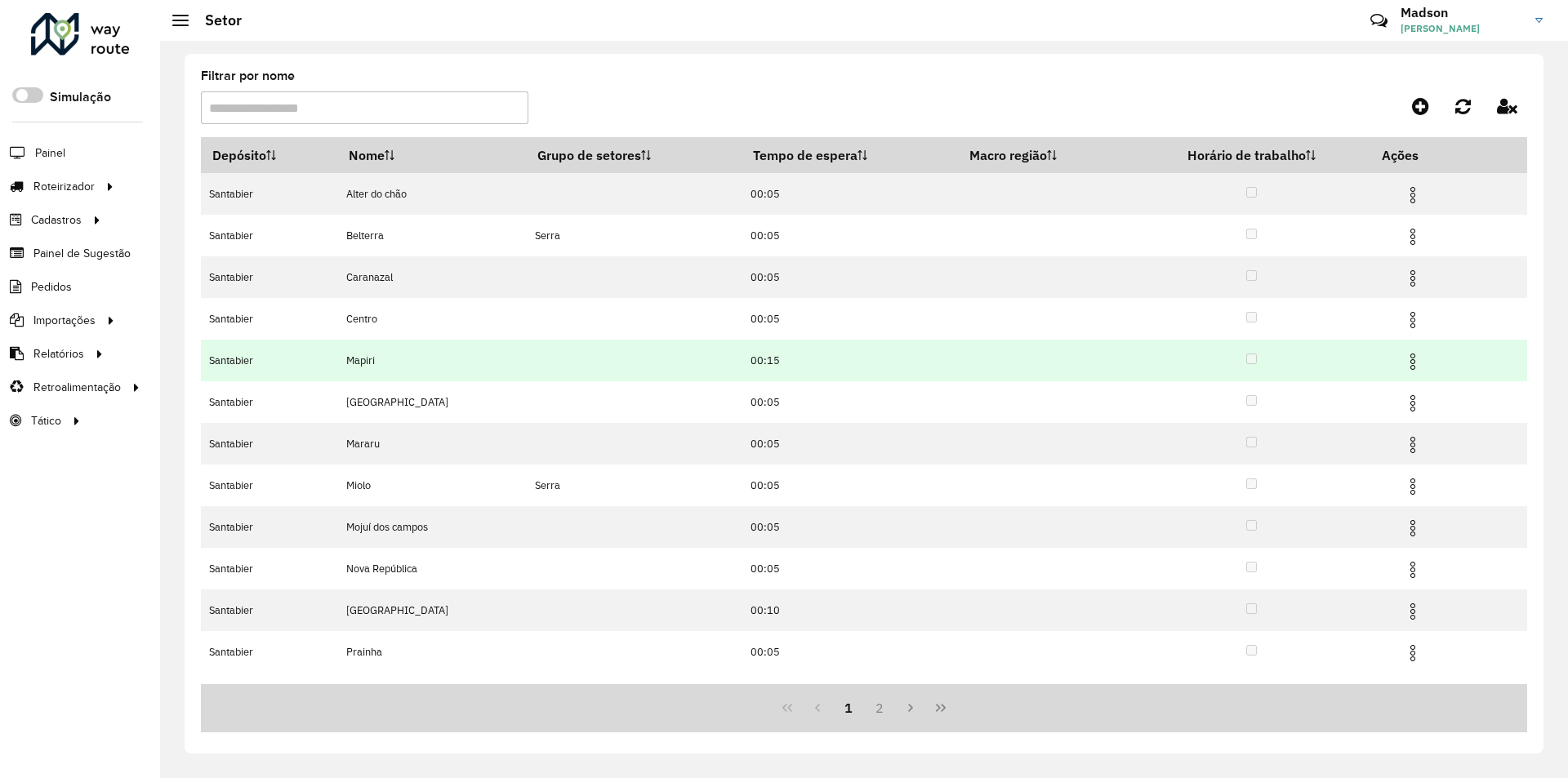
click at [1413, 356] on img at bounding box center [1412, 361] width 19 height 19
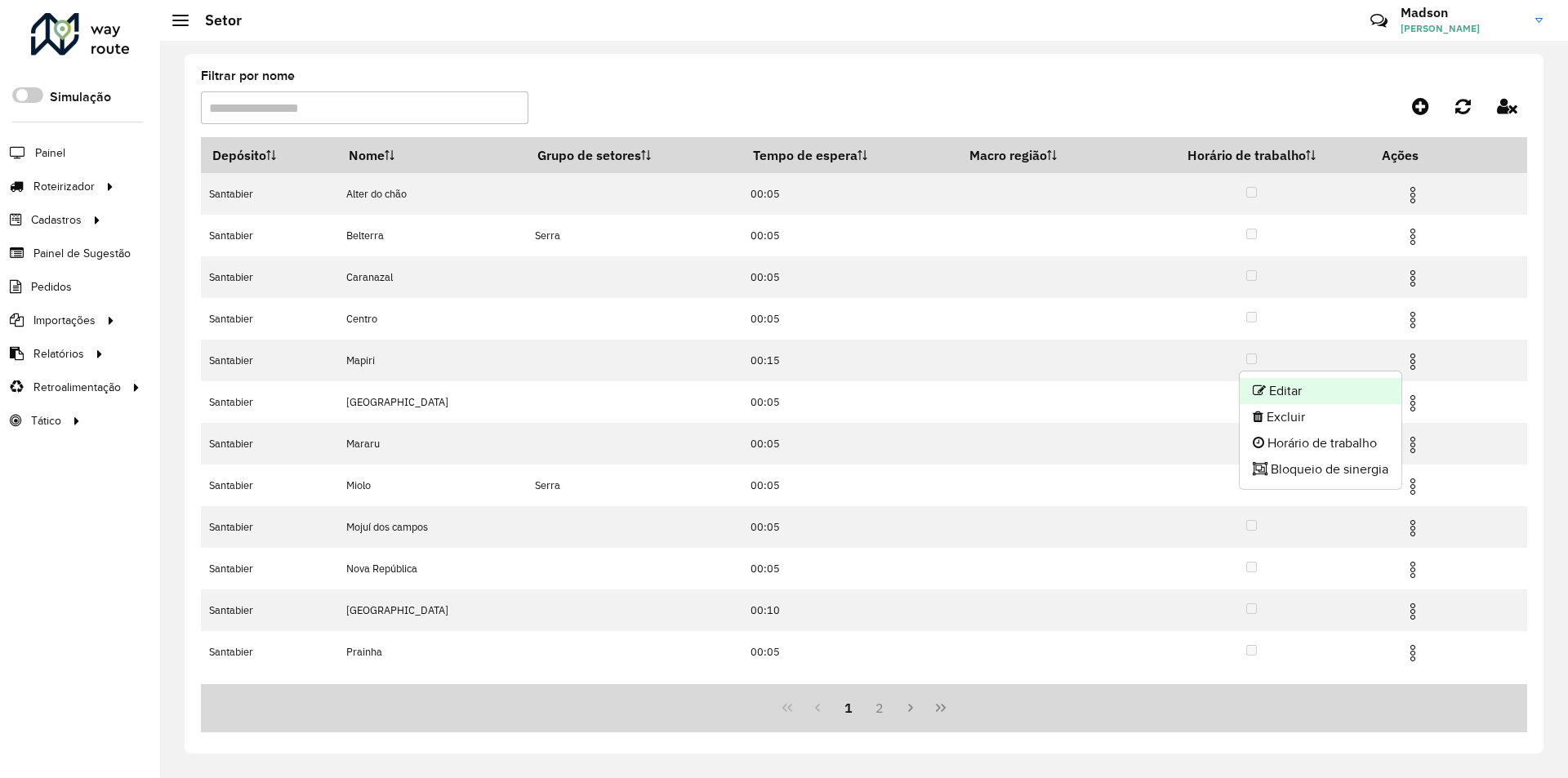
click at [1295, 391] on li "Editar" at bounding box center [1321, 391] width 162 height 26
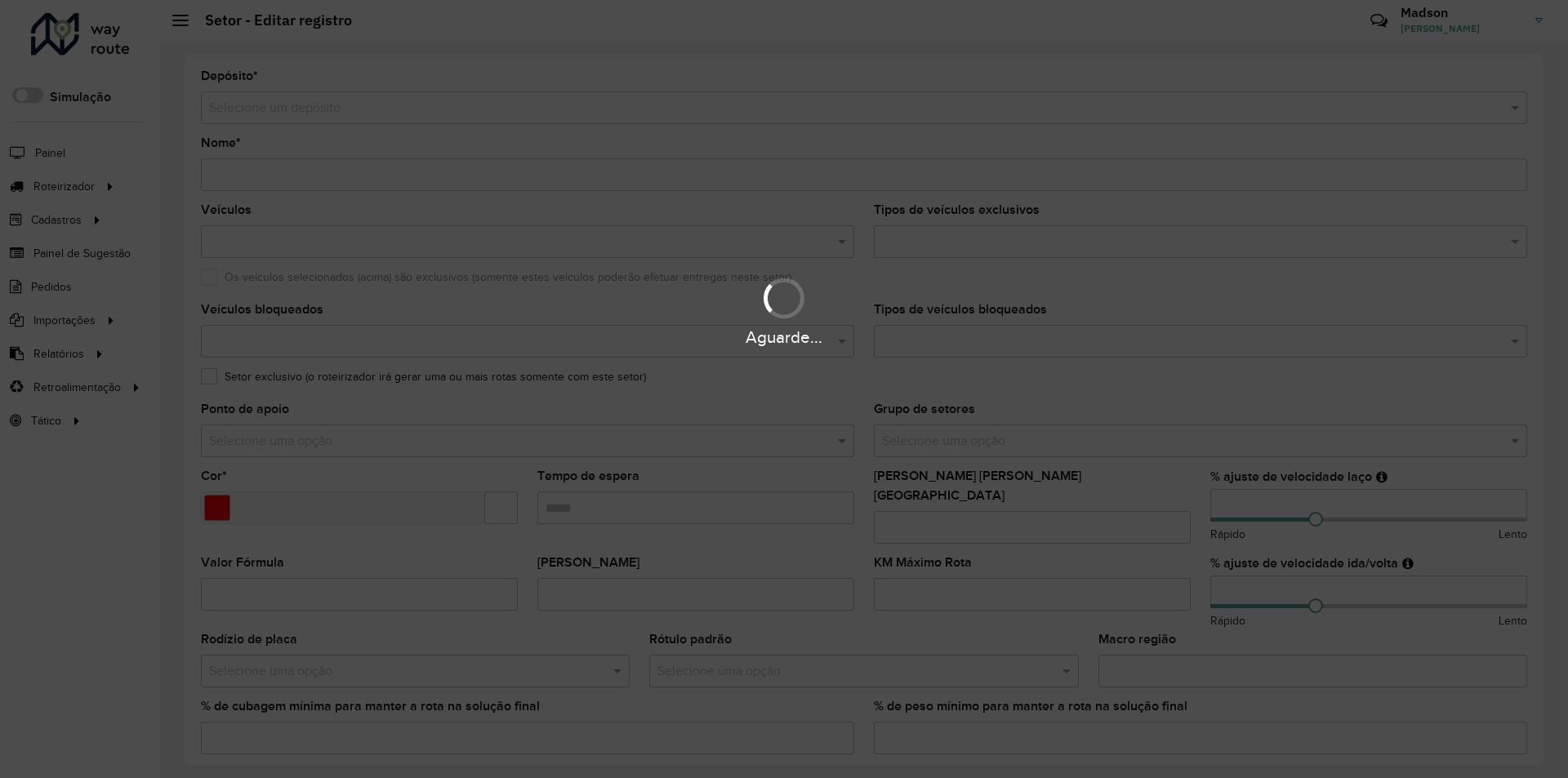
type input "******"
type input "*******"
type input "*****"
type input "*"
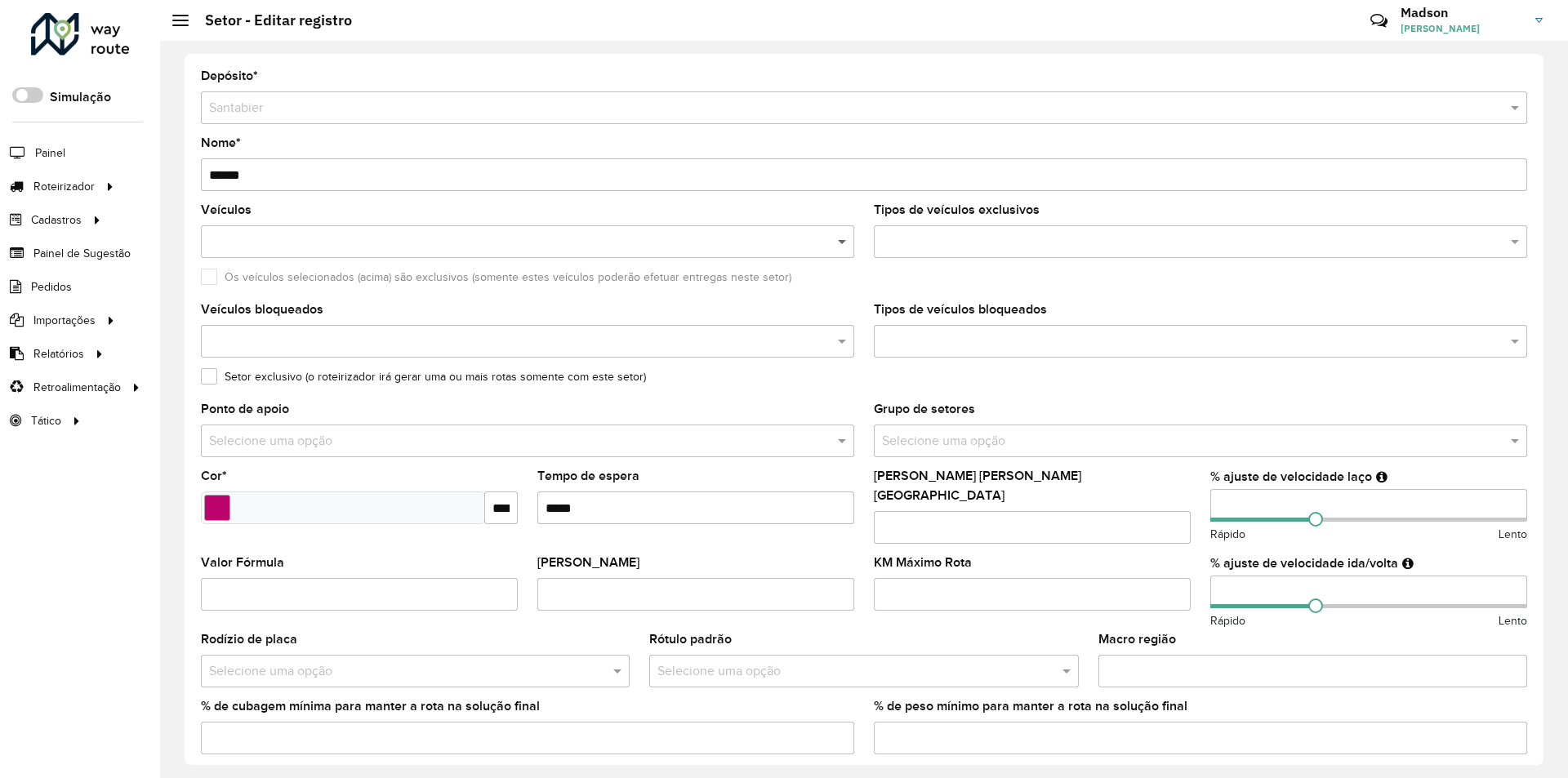
click at [840, 243] on span at bounding box center [844, 241] width 20 height 19
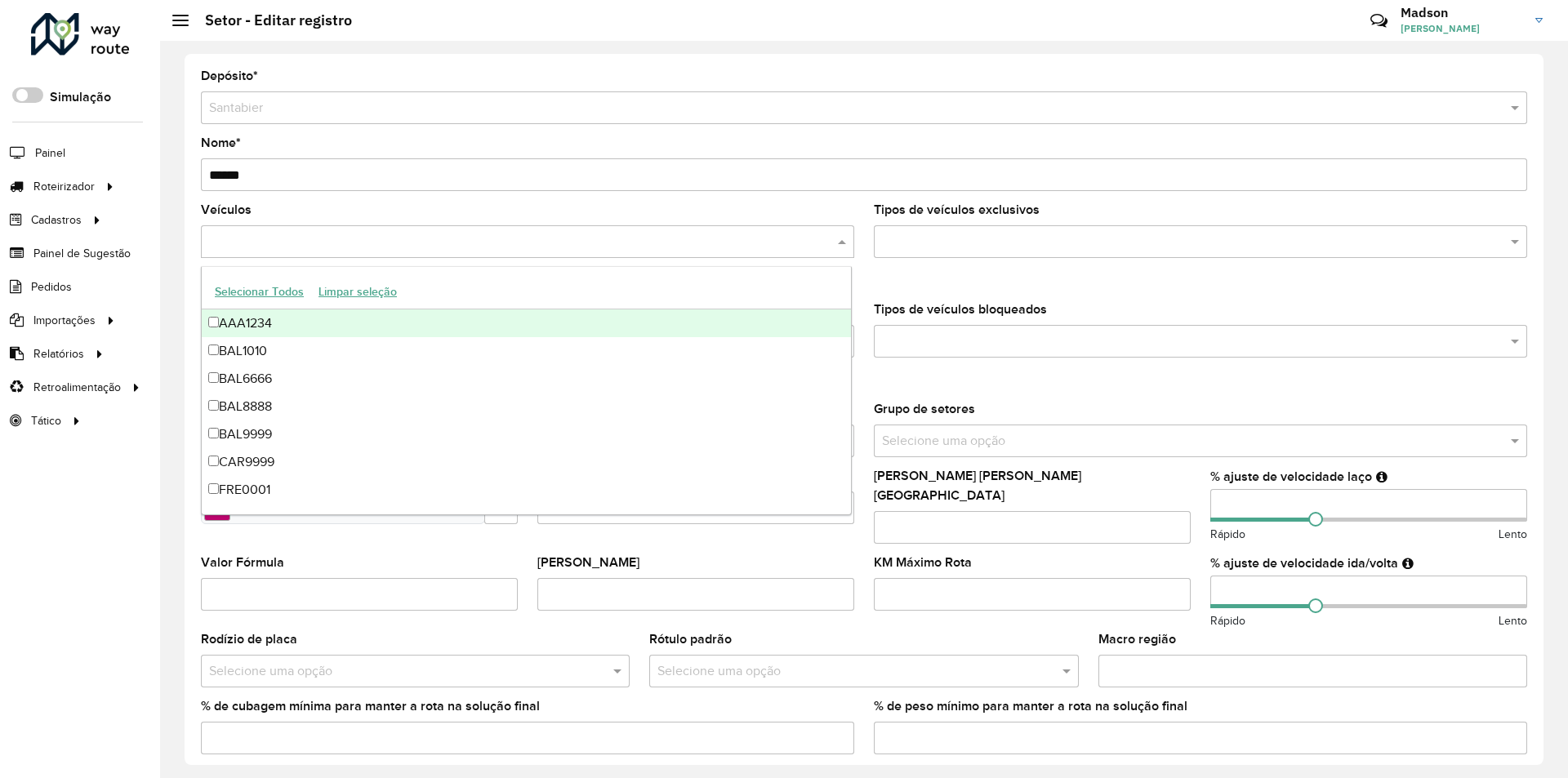
click at [840, 243] on span at bounding box center [844, 241] width 20 height 19
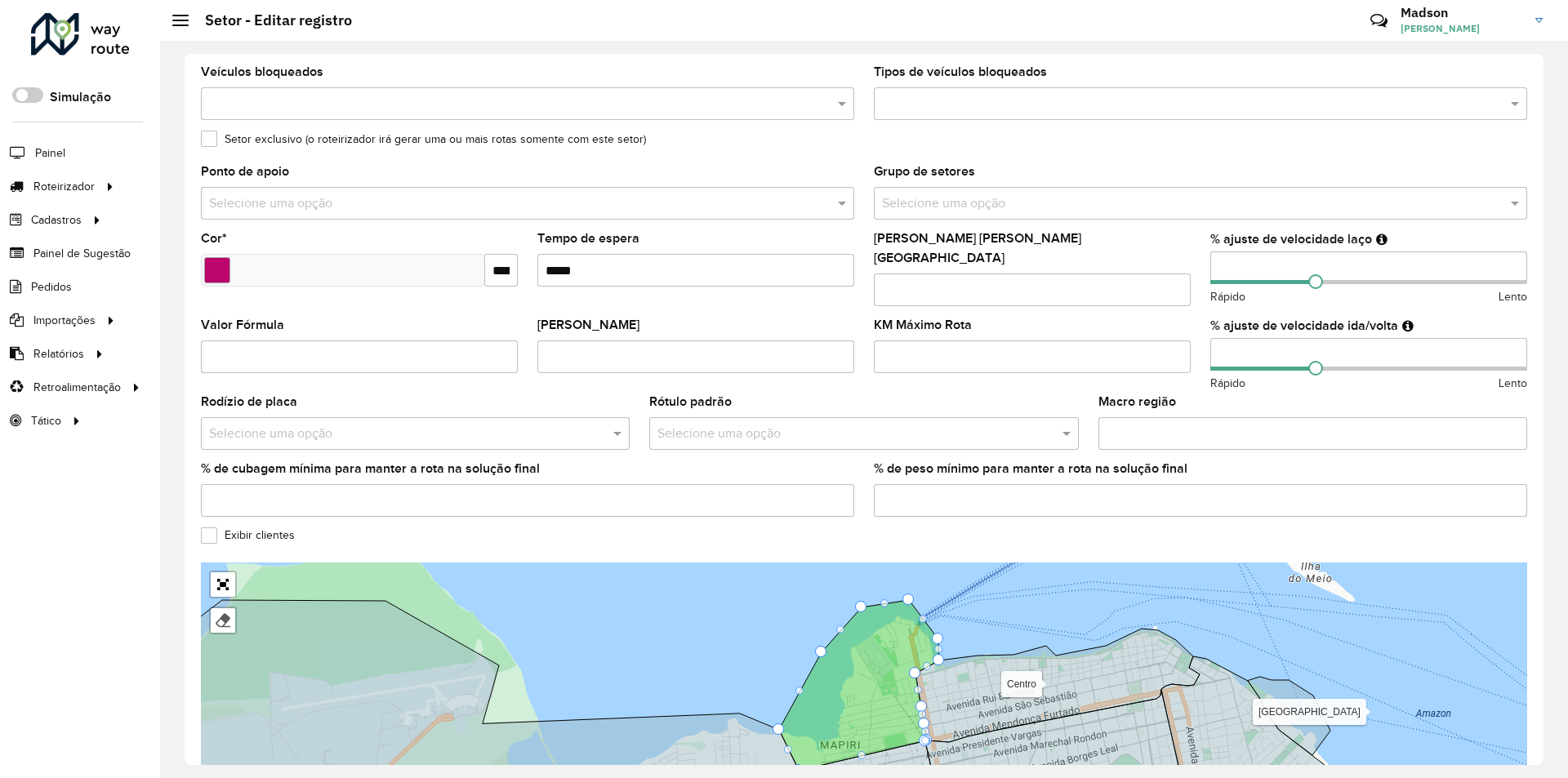
scroll to position [245, 0]
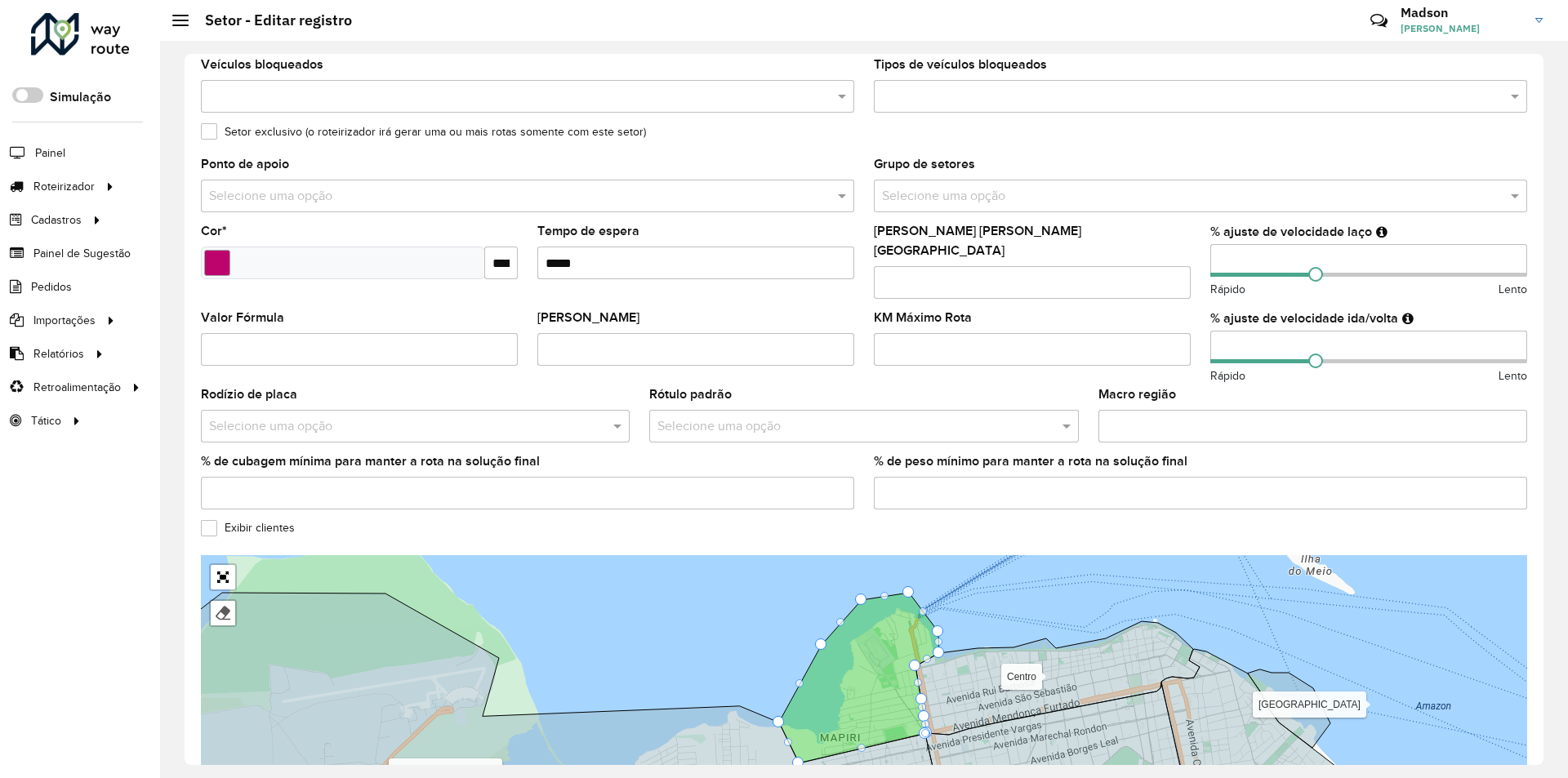
click at [792, 417] on input "text" at bounding box center [847, 426] width 380 height 19
click at [775, 417] on input "text" at bounding box center [847, 426] width 380 height 19
click at [1061, 417] on span at bounding box center [1069, 426] width 20 height 19
click at [1065, 417] on span at bounding box center [1069, 426] width 20 height 19
click at [901, 338] on input "KM Máximo Rota" at bounding box center [1033, 349] width 317 height 32
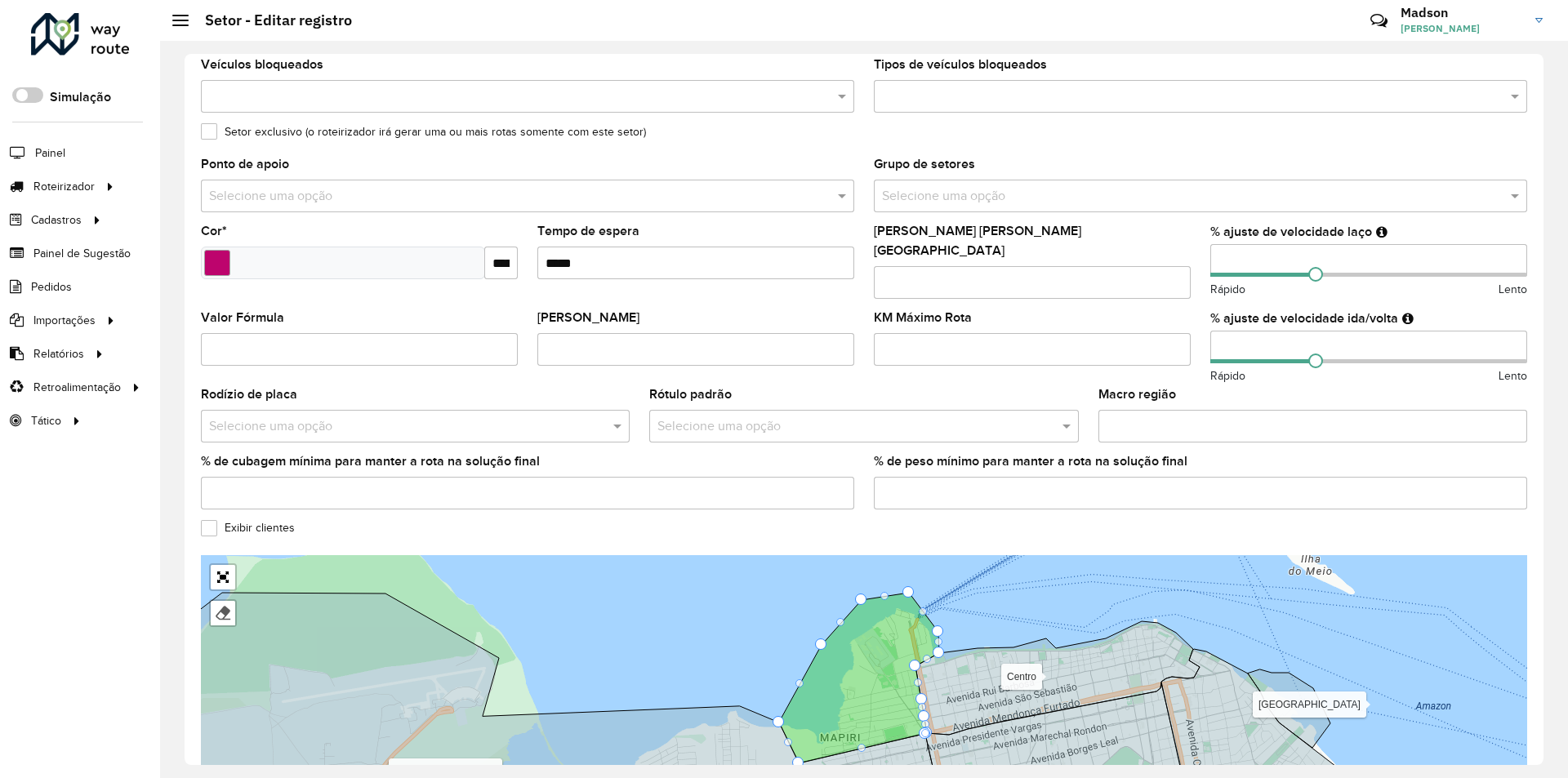
click at [1173, 341] on input "**" at bounding box center [1033, 349] width 317 height 32
type input "*"
click at [1173, 335] on input "*" at bounding box center [1033, 349] width 317 height 32
click at [1020, 295] on formly-field "Máximo dias em rota" at bounding box center [1032, 268] width 336 height 86
drag, startPoint x: 896, startPoint y: 338, endPoint x: 832, endPoint y: 345, distance: 64.4
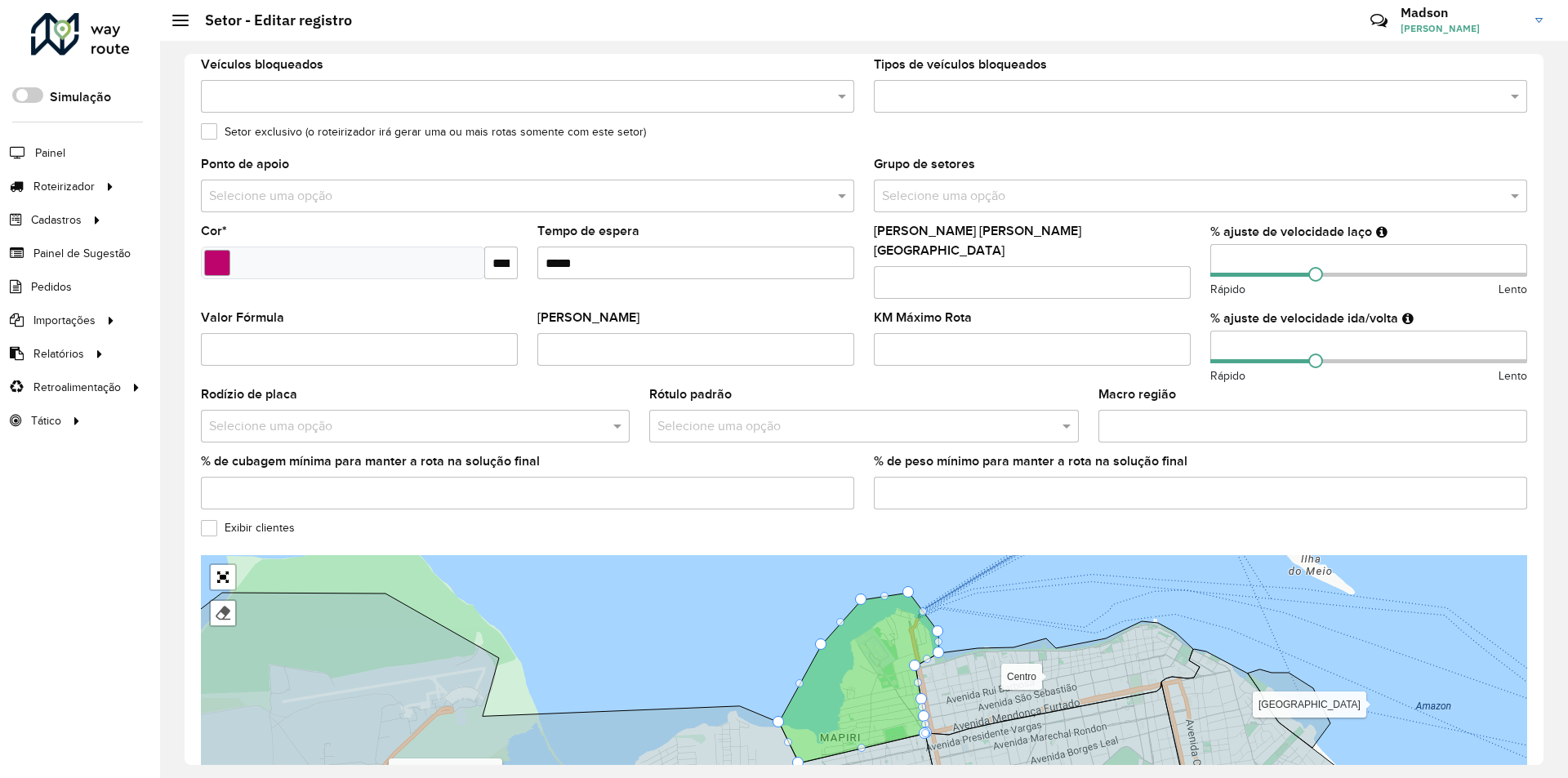
click at [832, 345] on formly-group "Veículos Tipos de veículos exclusivos Os veículos selecionados (acima) são excl…" at bounding box center [863, 241] width 1346 height 563
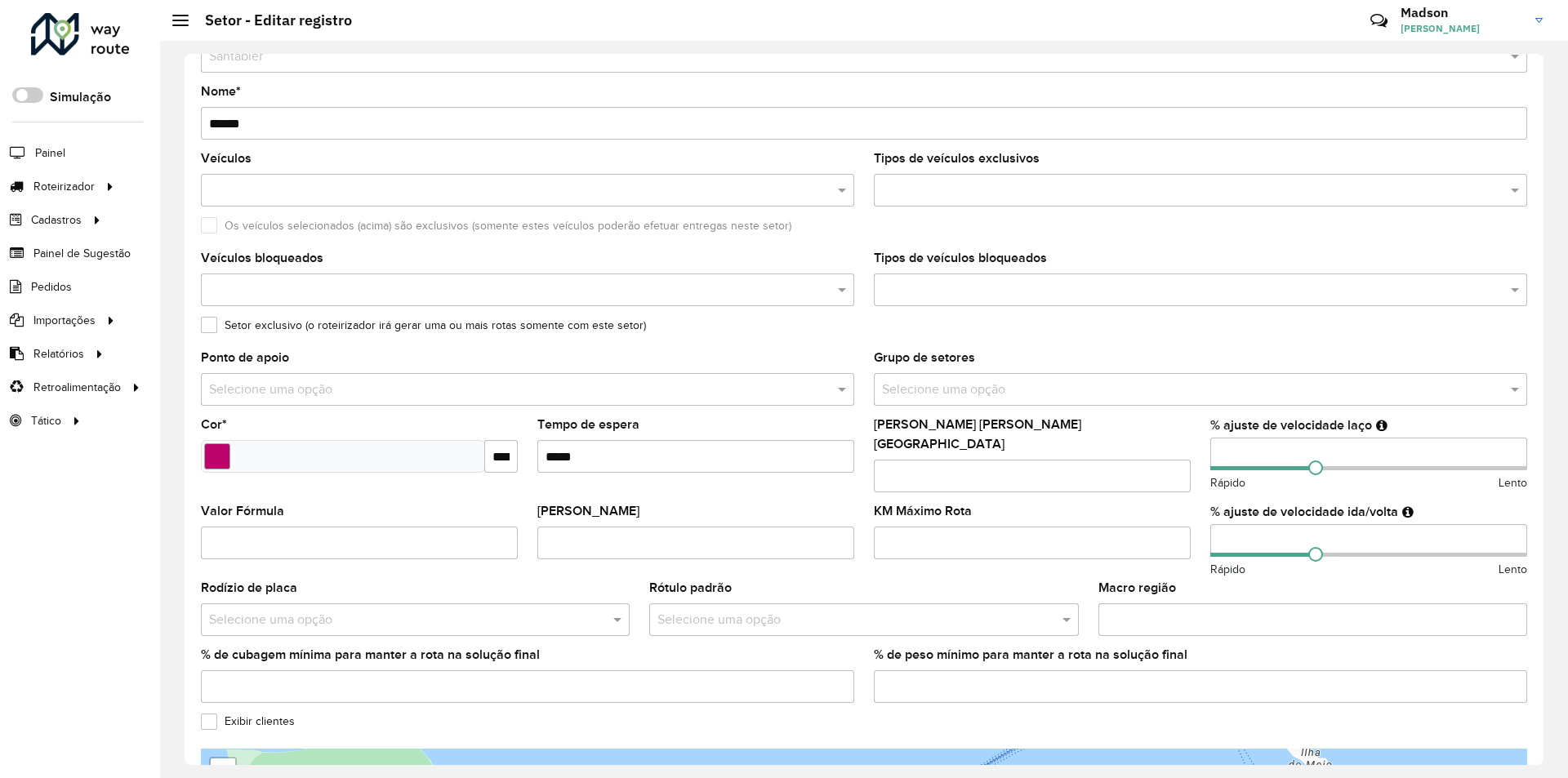
scroll to position [0, 0]
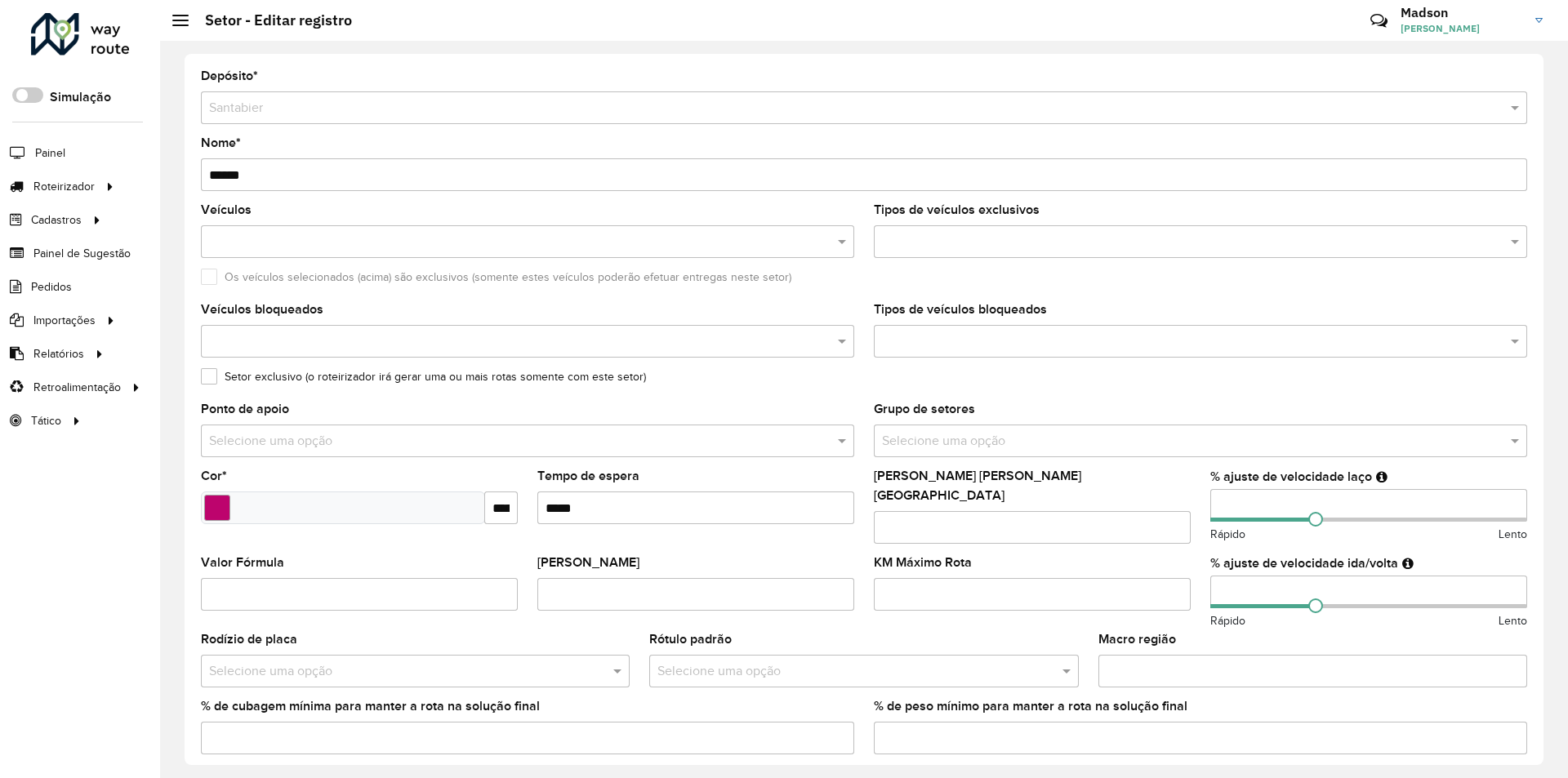
click at [859, 445] on formly-field "Ponto de apoio Selecione uma opção" at bounding box center [527, 437] width 673 height 67
click at [859, 383] on div "Setor exclusivo (o roteirizador irá gerar uma ou mais rotas somente com este se…" at bounding box center [864, 380] width 1326 height 19
